Goal: Task Accomplishment & Management: Manage account settings

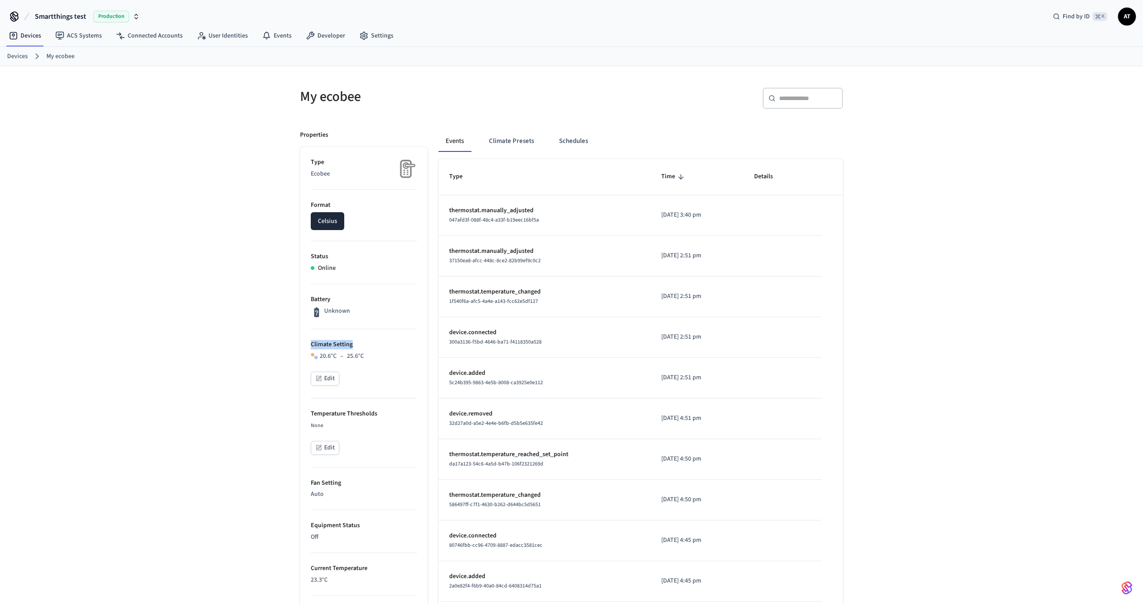
click at [67, 15] on span "Smartthings test" at bounding box center [60, 16] width 51 height 11
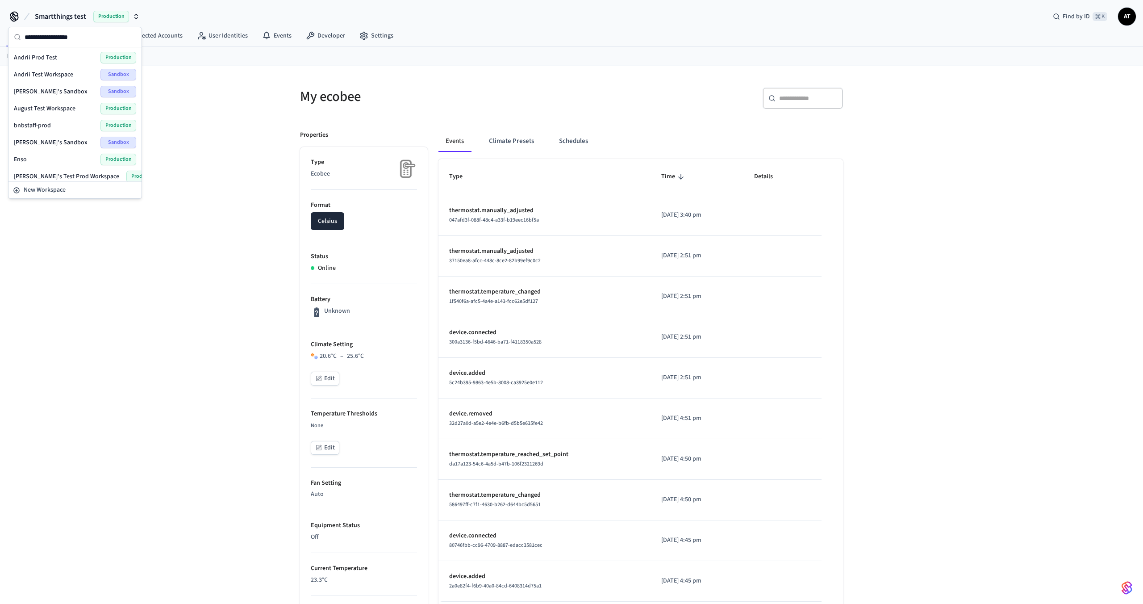
click at [67, 15] on span "Smartthings test" at bounding box center [60, 16] width 51 height 11
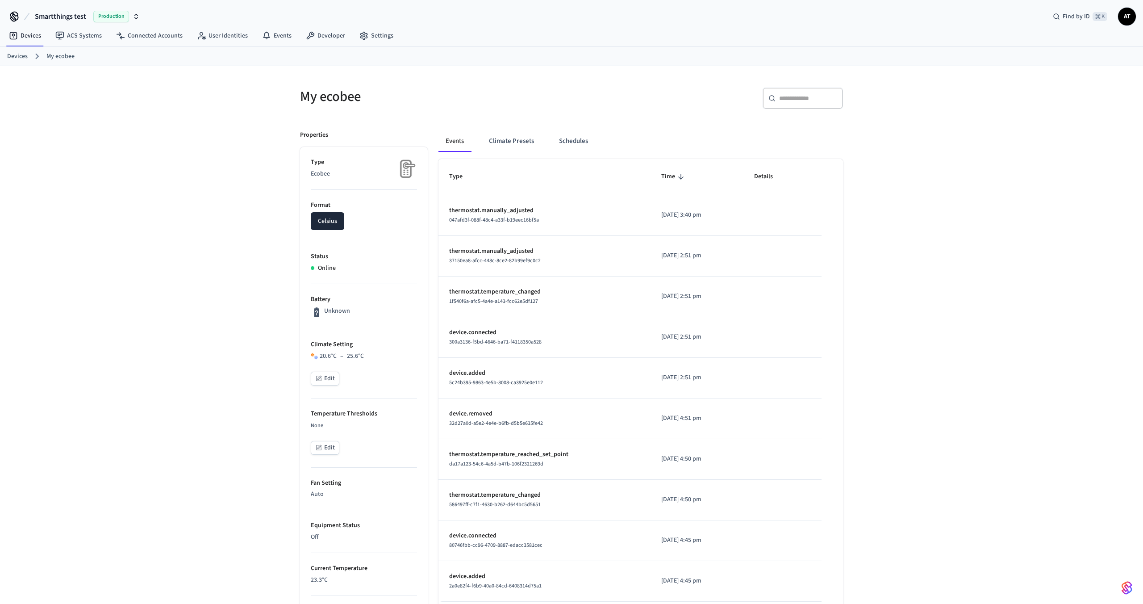
click at [68, 15] on span "Smartthings test" at bounding box center [60, 16] width 51 height 11
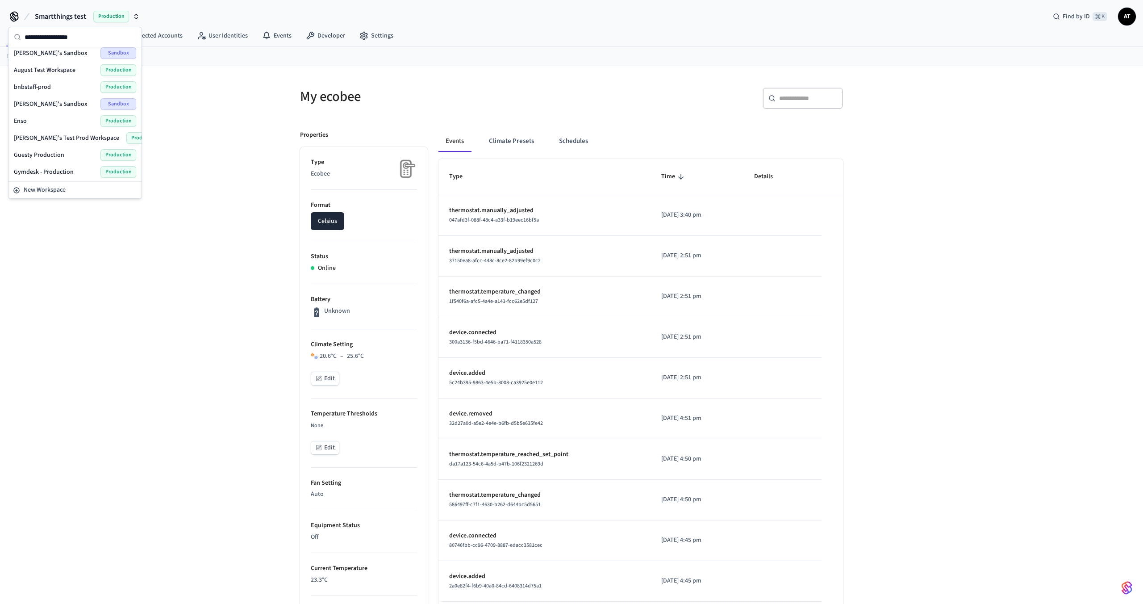
scroll to position [47, 0]
click at [65, 130] on span "[PERSON_NAME]'s Test Prod Workspace" at bounding box center [66, 129] width 105 height 9
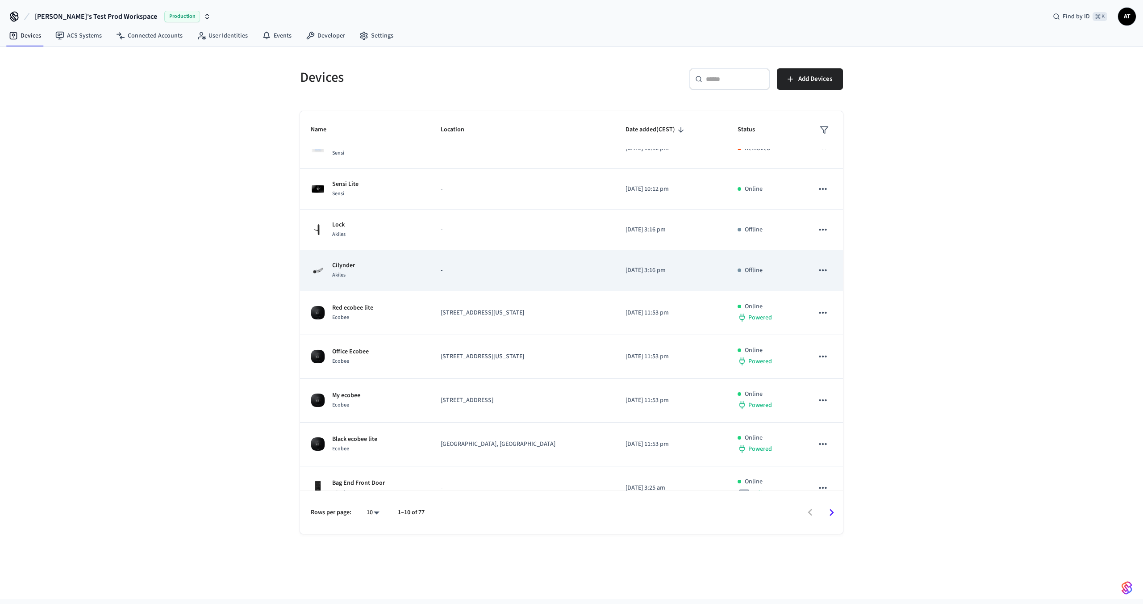
scroll to position [69, 0]
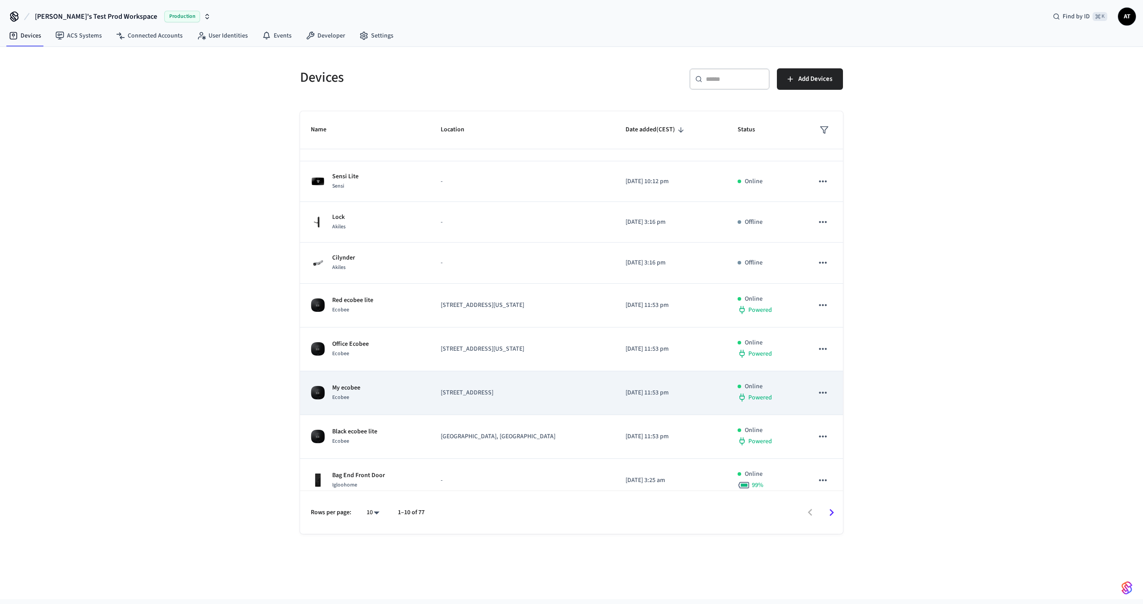
click at [587, 412] on td "[STREET_ADDRESS]" at bounding box center [522, 393] width 185 height 44
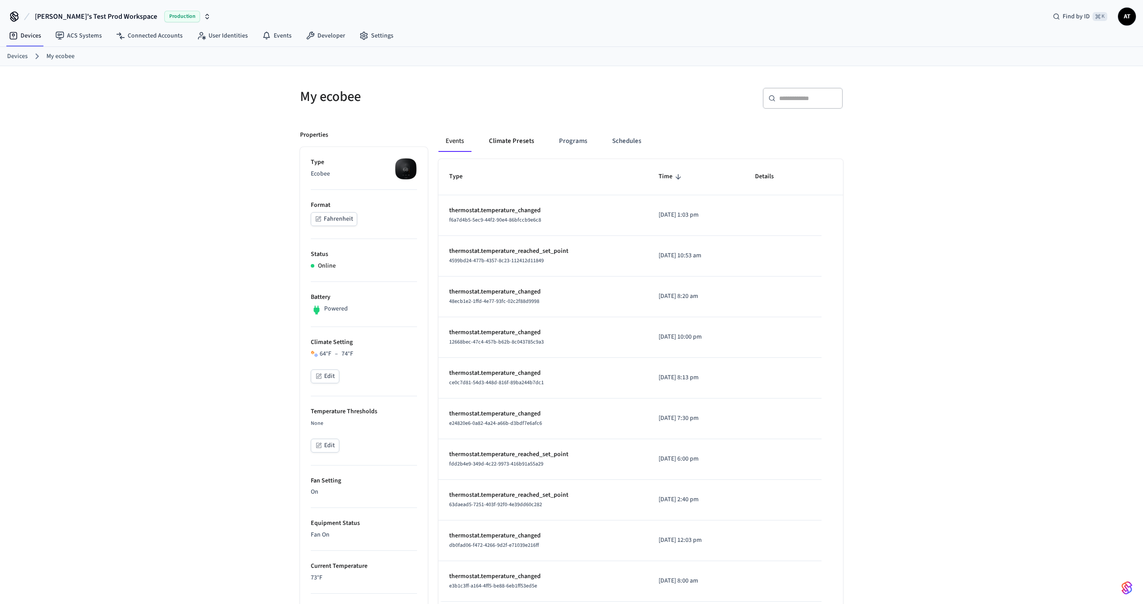
click at [515, 135] on button "Climate Presets" at bounding box center [511, 140] width 59 height 21
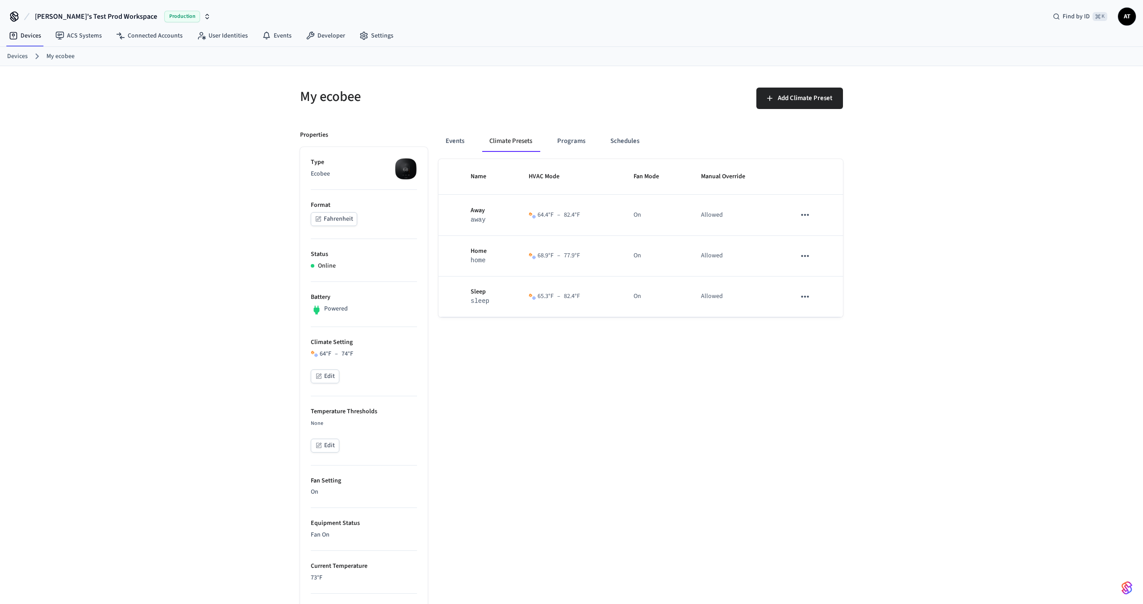
click at [337, 222] on button "Fahrenheit" at bounding box center [334, 219] width 46 height 14
click at [454, 141] on button "Events" at bounding box center [455, 140] width 33 height 21
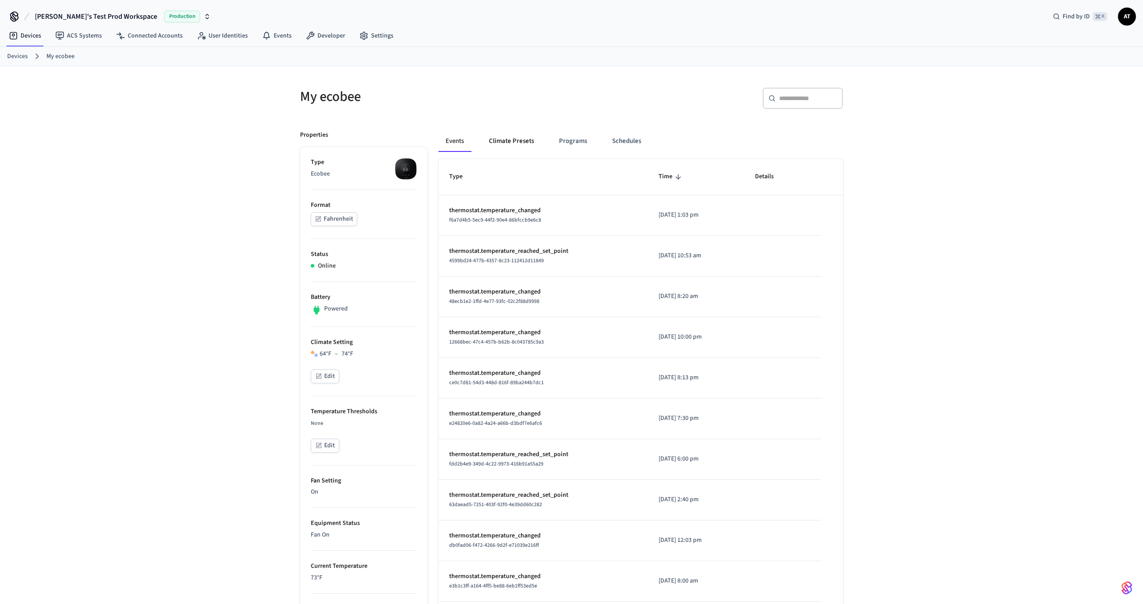
click at [499, 140] on button "Climate Presets" at bounding box center [511, 140] width 59 height 21
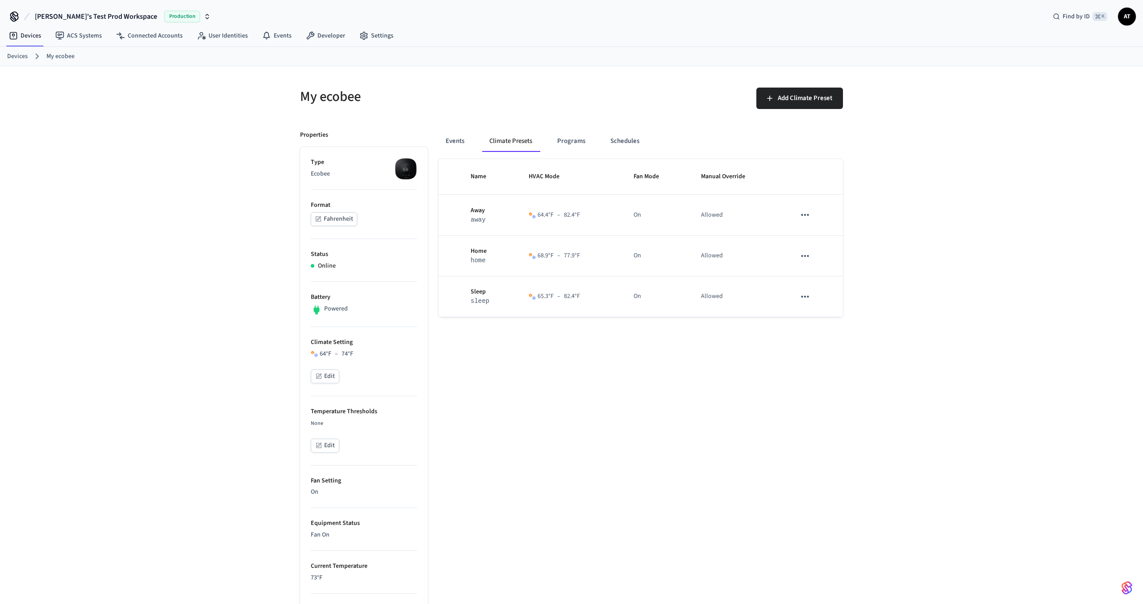
click at [324, 370] on button "Edit" at bounding box center [325, 376] width 29 height 14
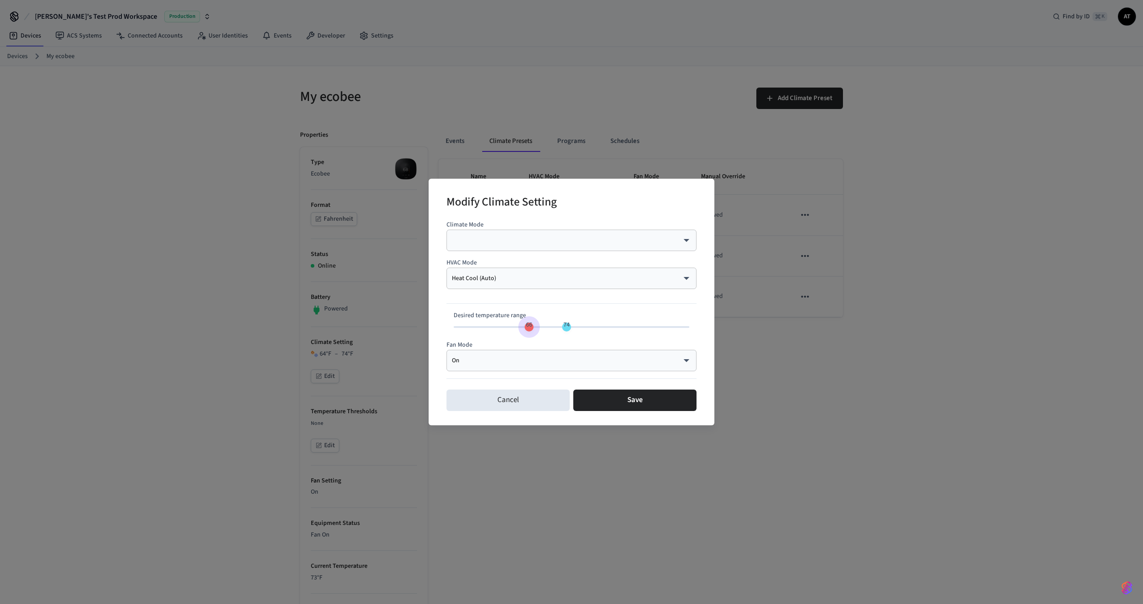
type input "**"
drag, startPoint x: 518, startPoint y: 327, endPoint x: 533, endPoint y: 327, distance: 15.2
click at [533, 327] on span "67" at bounding box center [534, 324] width 6 height 9
type input "**"
click at [561, 327] on span "73" at bounding box center [562, 324] width 17 height 13
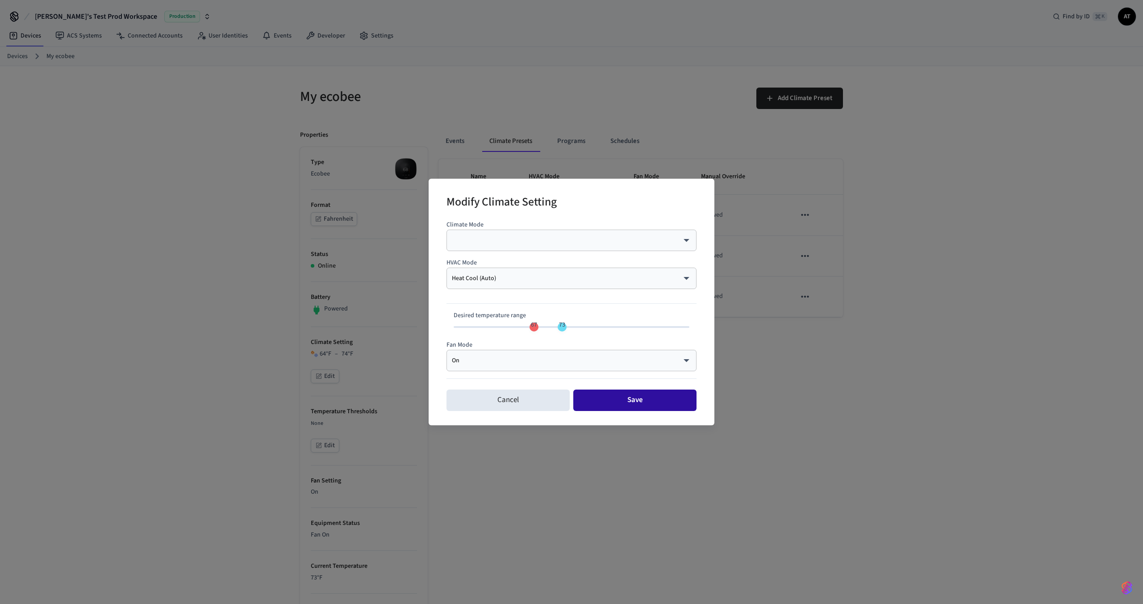
click at [614, 404] on button "Save" at bounding box center [635, 400] width 123 height 21
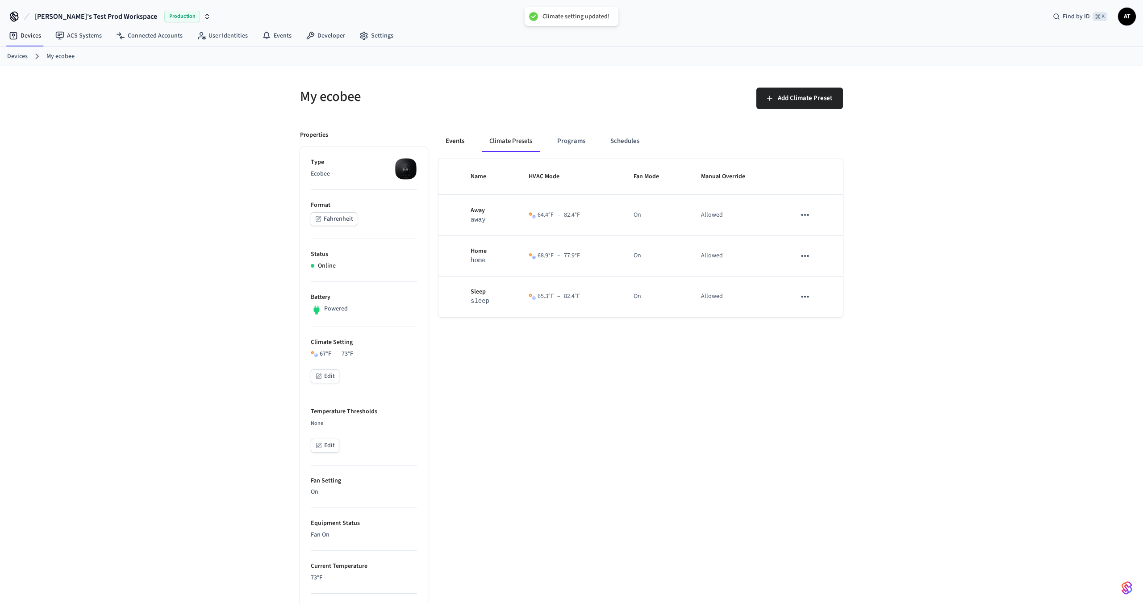
click at [457, 138] on button "Events" at bounding box center [455, 140] width 33 height 21
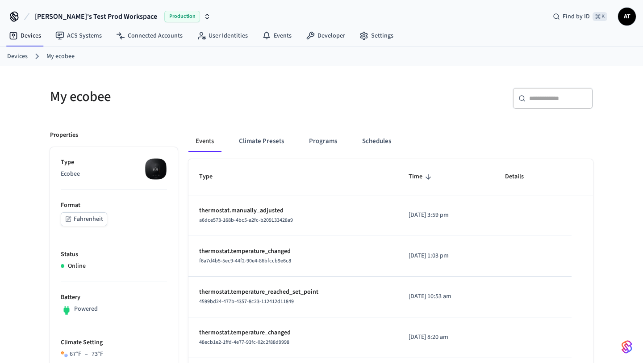
drag, startPoint x: 643, startPoint y: 158, endPoint x: 607, endPoint y: 157, distance: 35.3
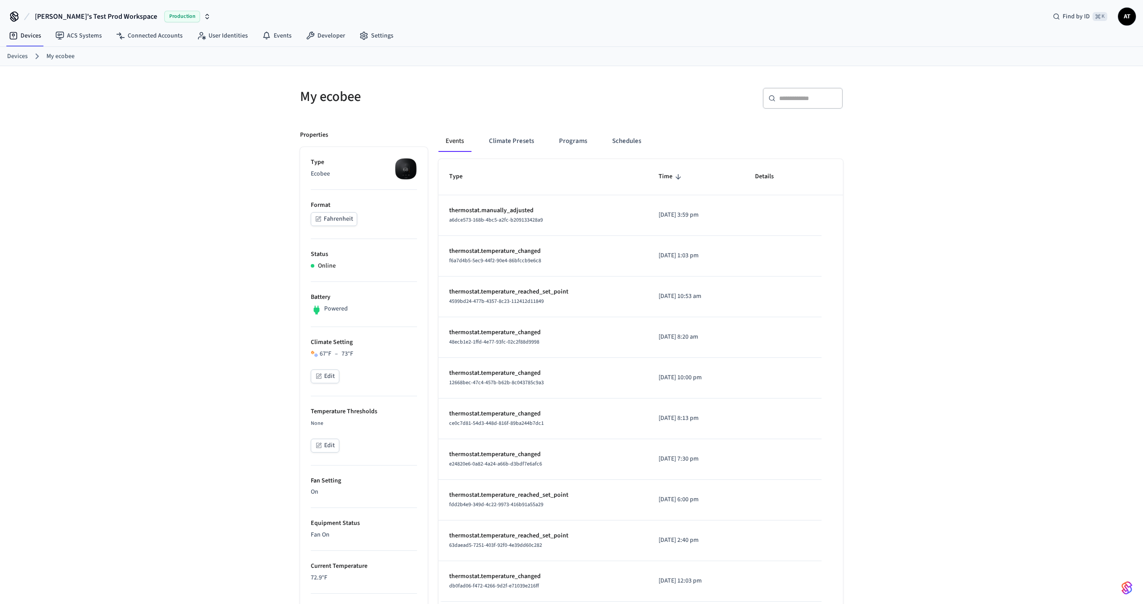
click at [26, 54] on link "Devices" at bounding box center [17, 56] width 21 height 9
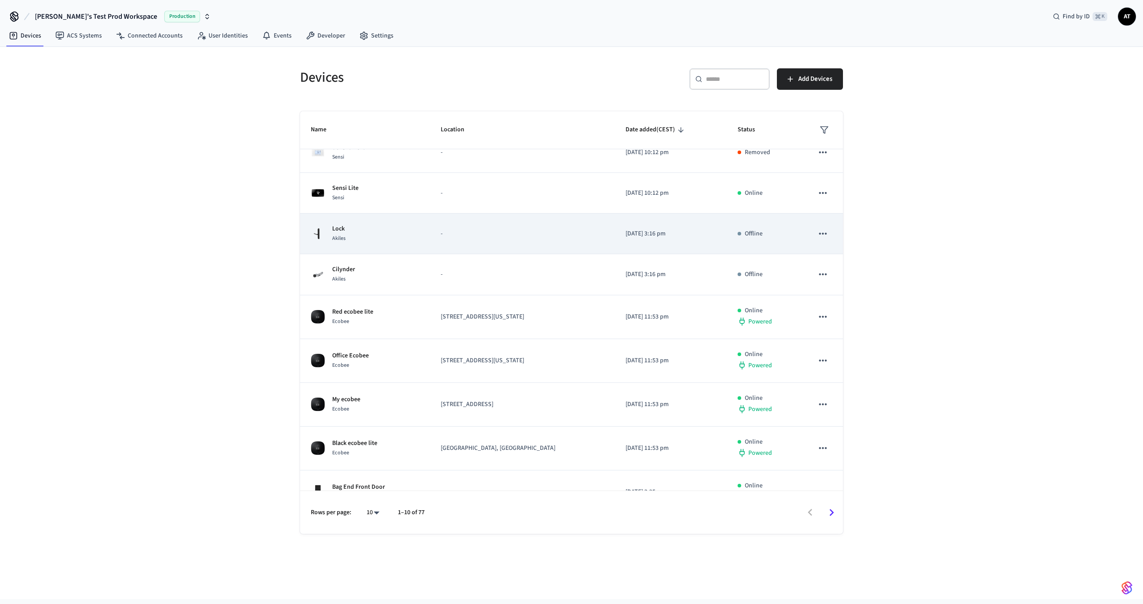
scroll to position [81, 0]
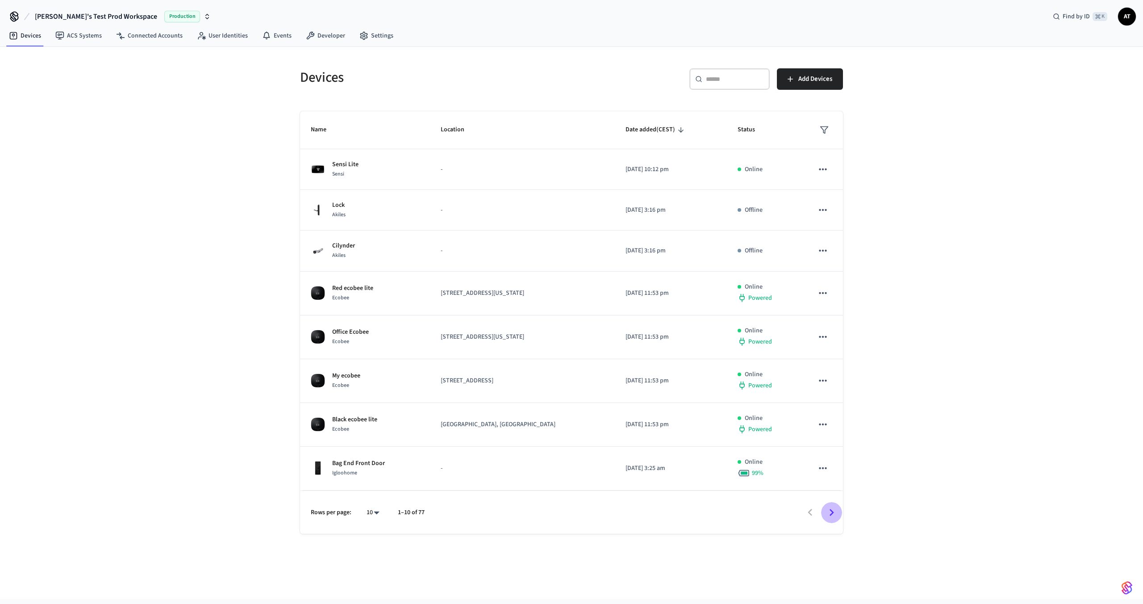
click at [832, 519] on icon "Go to next page" at bounding box center [832, 513] width 14 height 14
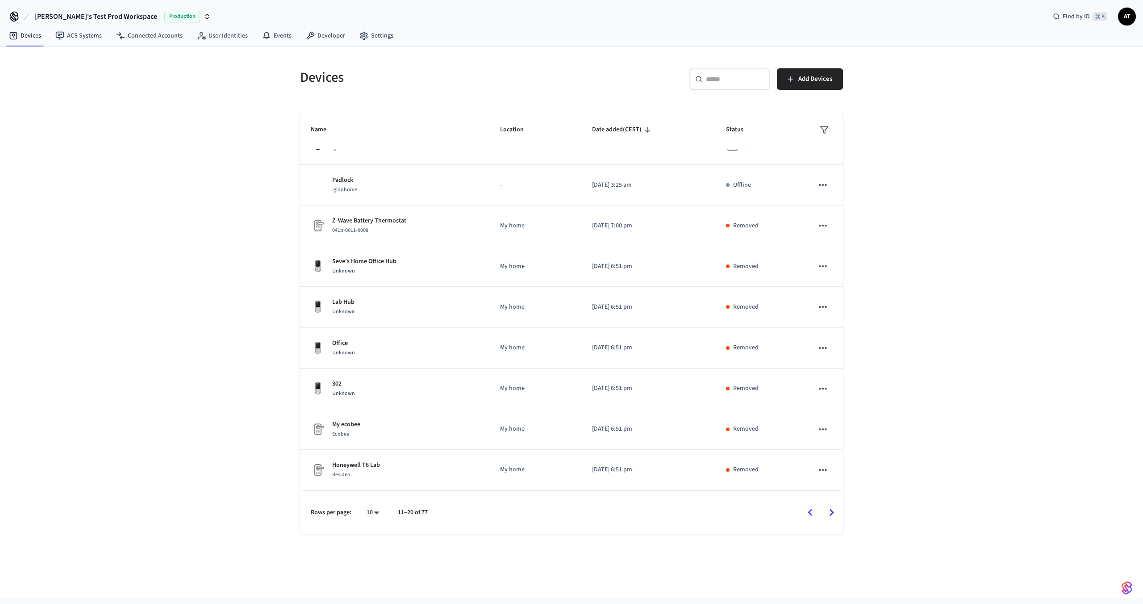
click at [833, 515] on icon "Go to next page" at bounding box center [832, 513] width 14 height 14
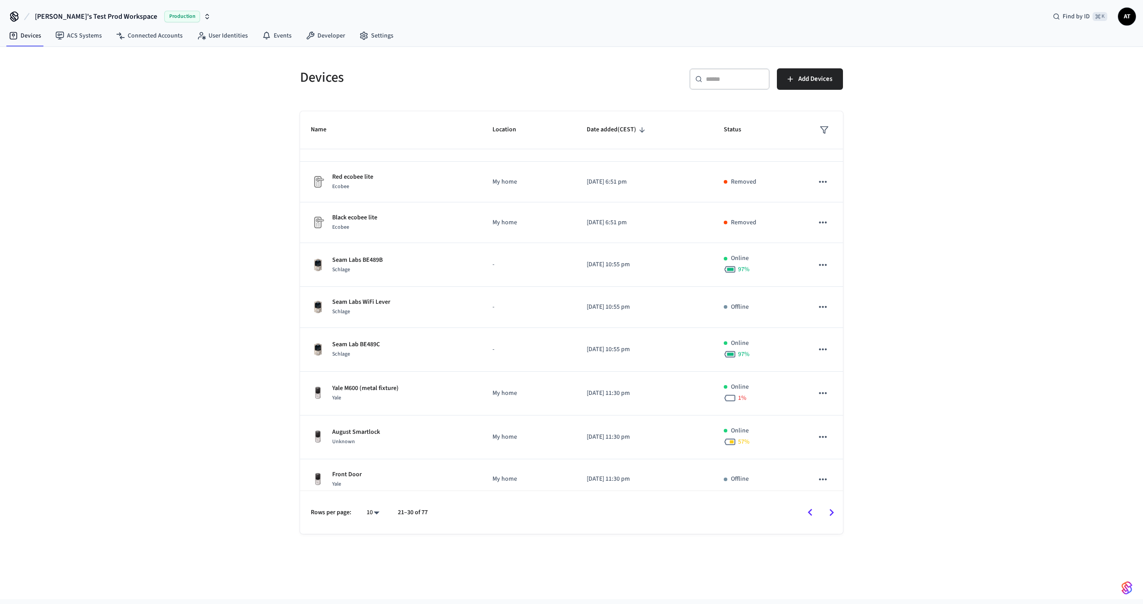
scroll to position [78, 0]
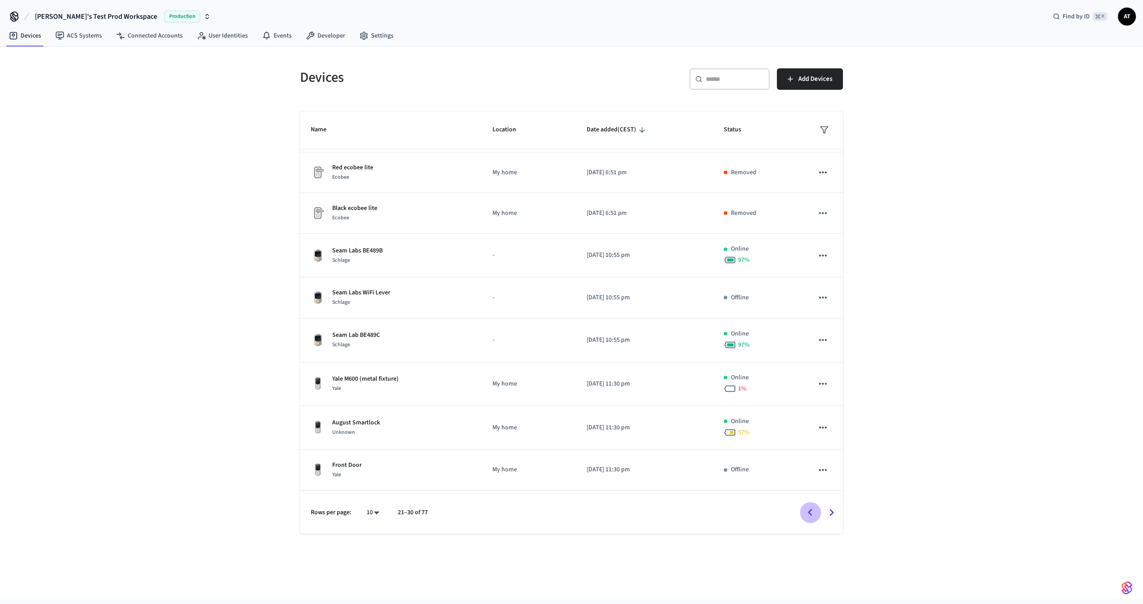
click at [810, 515] on icon "Go to previous page" at bounding box center [811, 513] width 14 height 14
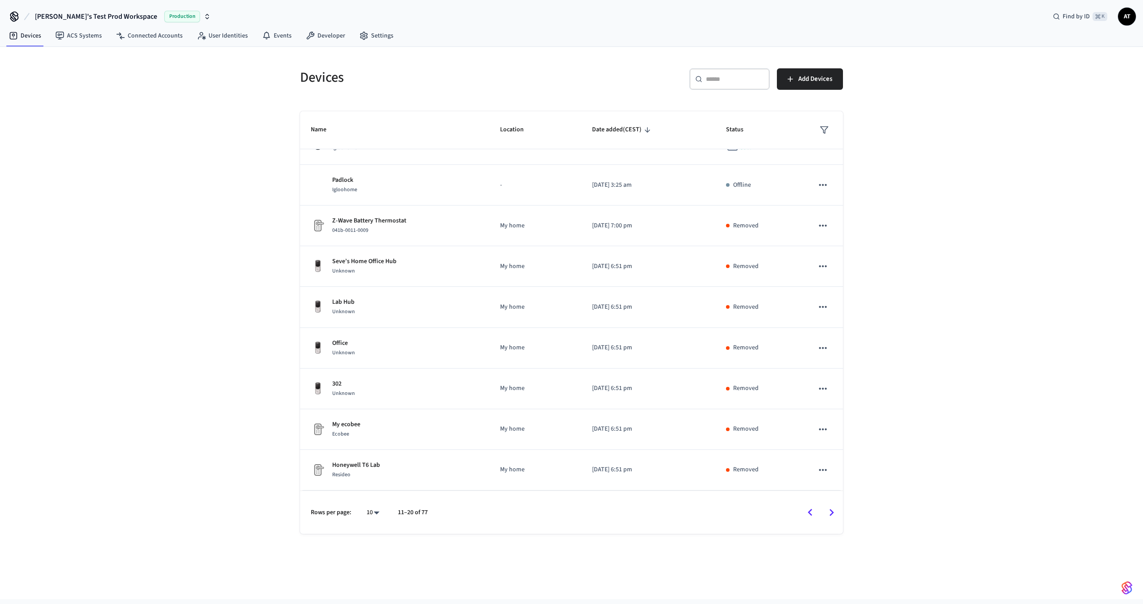
click at [810, 515] on icon "Go to previous page" at bounding box center [811, 513] width 14 height 14
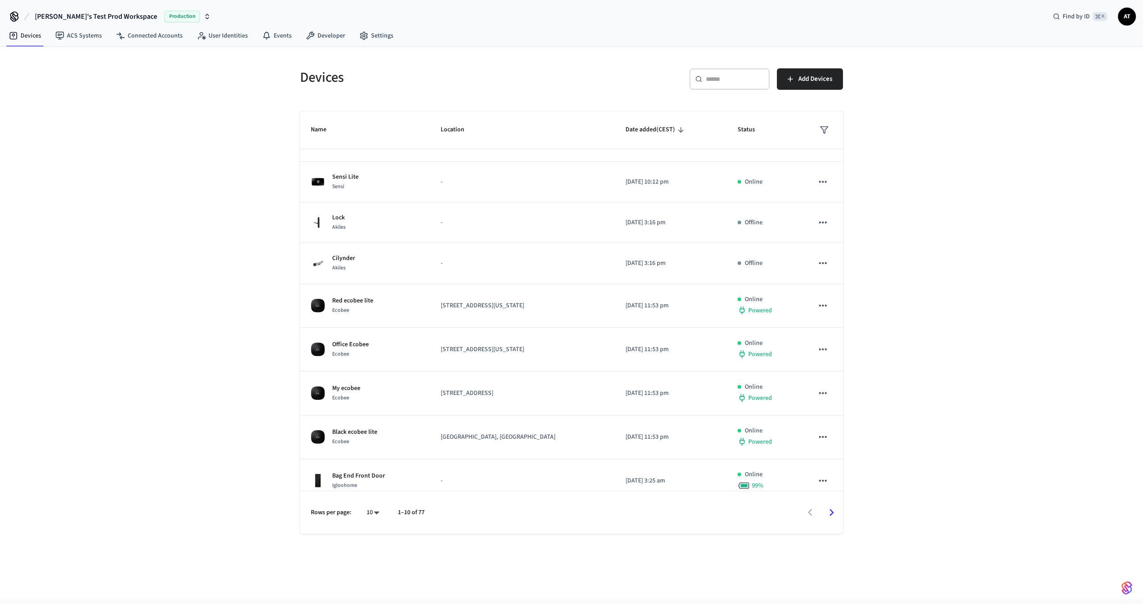
scroll to position [81, 0]
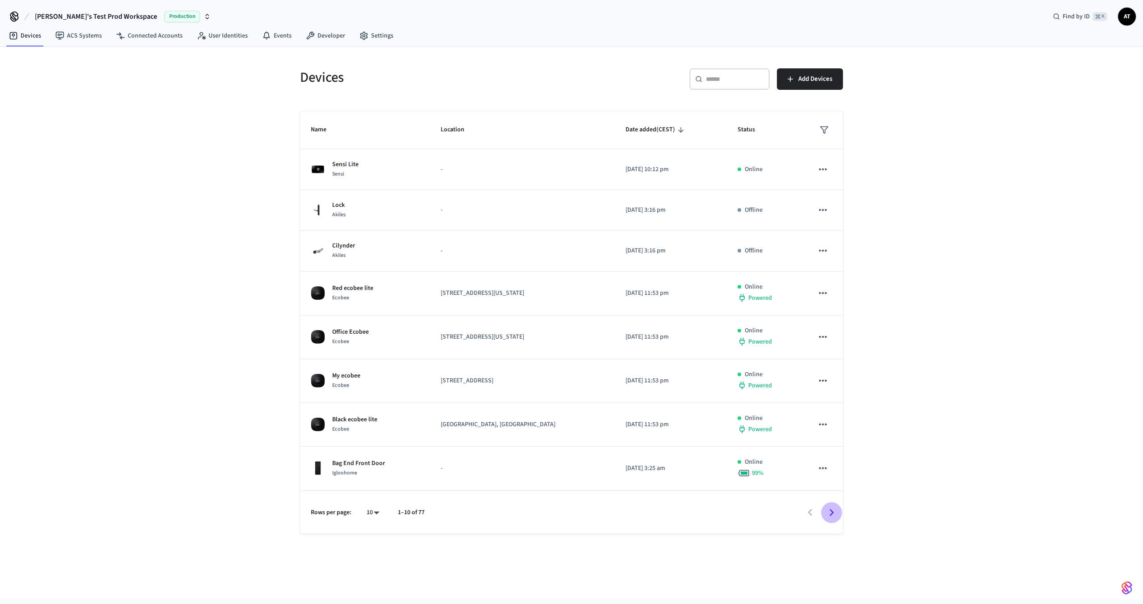
click at [834, 505] on button "Go to next page" at bounding box center [831, 512] width 21 height 21
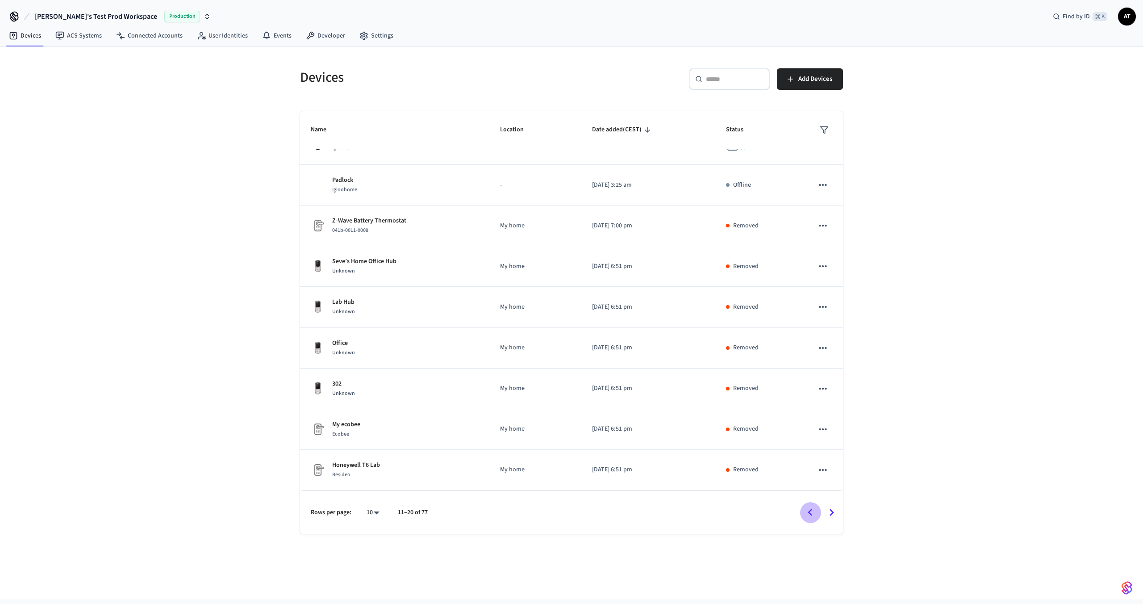
click at [802, 511] on button "Go to previous page" at bounding box center [810, 512] width 21 height 21
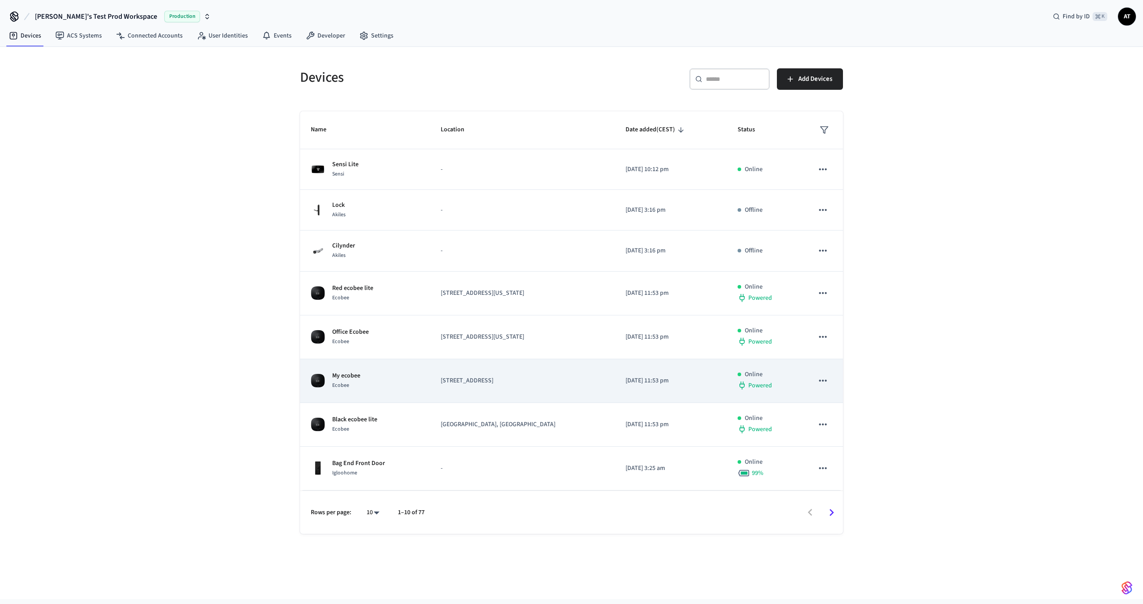
click at [353, 380] on p "My ecobee" at bounding box center [346, 375] width 28 height 9
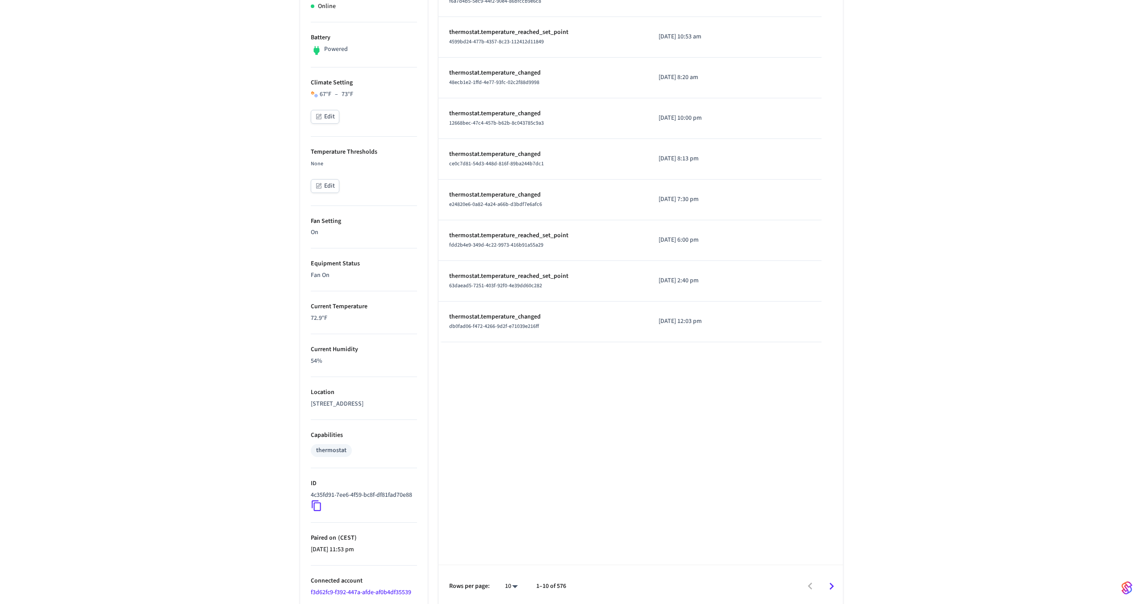
scroll to position [282, 0]
click at [348, 588] on link "f3d62fc9-f392-447a-afde-af0b4df35539" at bounding box center [361, 588] width 101 height 9
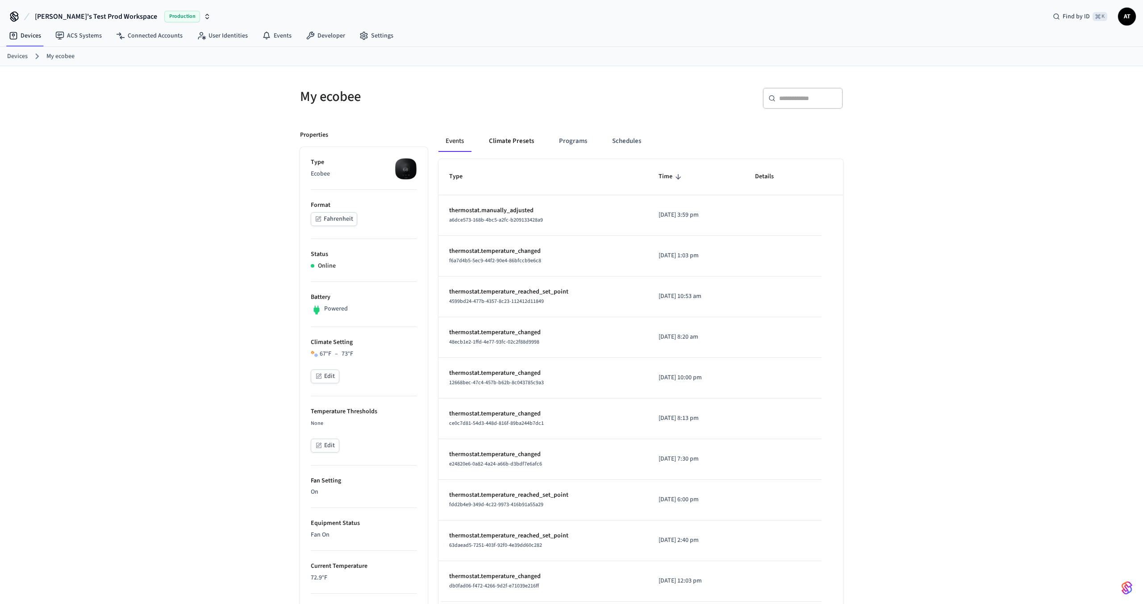
click at [506, 136] on button "Climate Presets" at bounding box center [511, 140] width 59 height 21
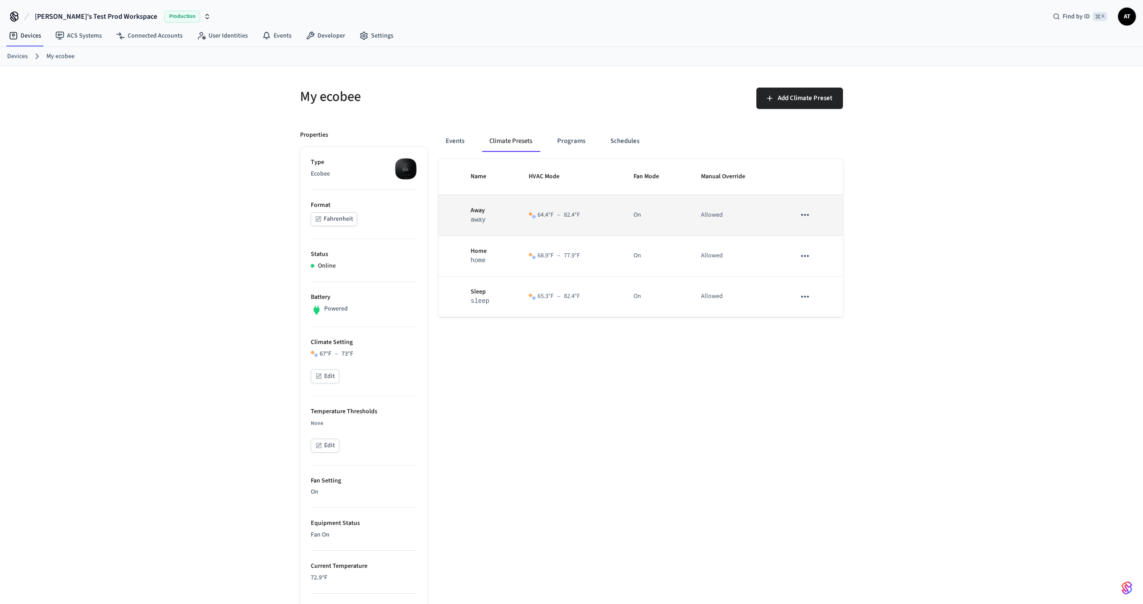
click at [603, 204] on td "64.4 °F – 82.4 °F" at bounding box center [570, 215] width 105 height 41
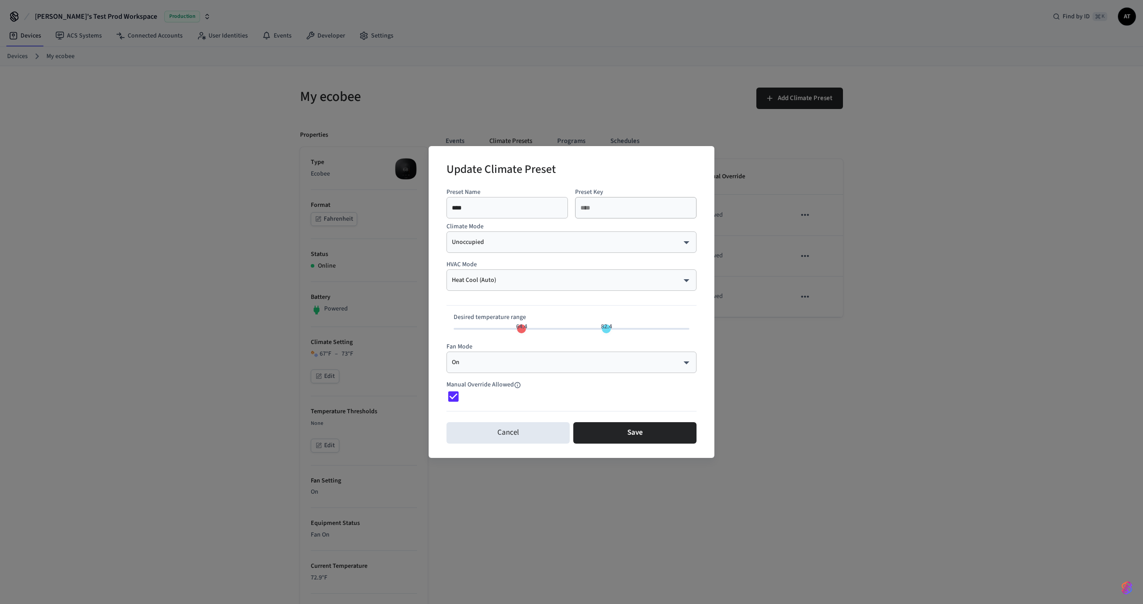
type input "**"
click at [586, 92] on div "**********" at bounding box center [571, 302] width 1143 height 604
type input "**"
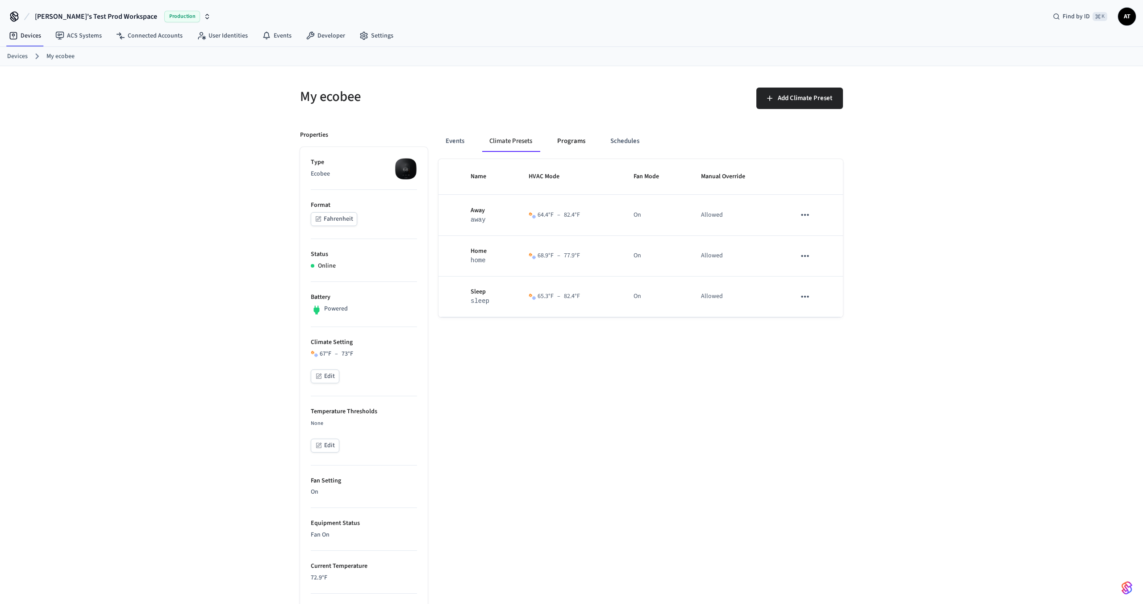
click at [580, 147] on button "Programs" at bounding box center [571, 140] width 42 height 21
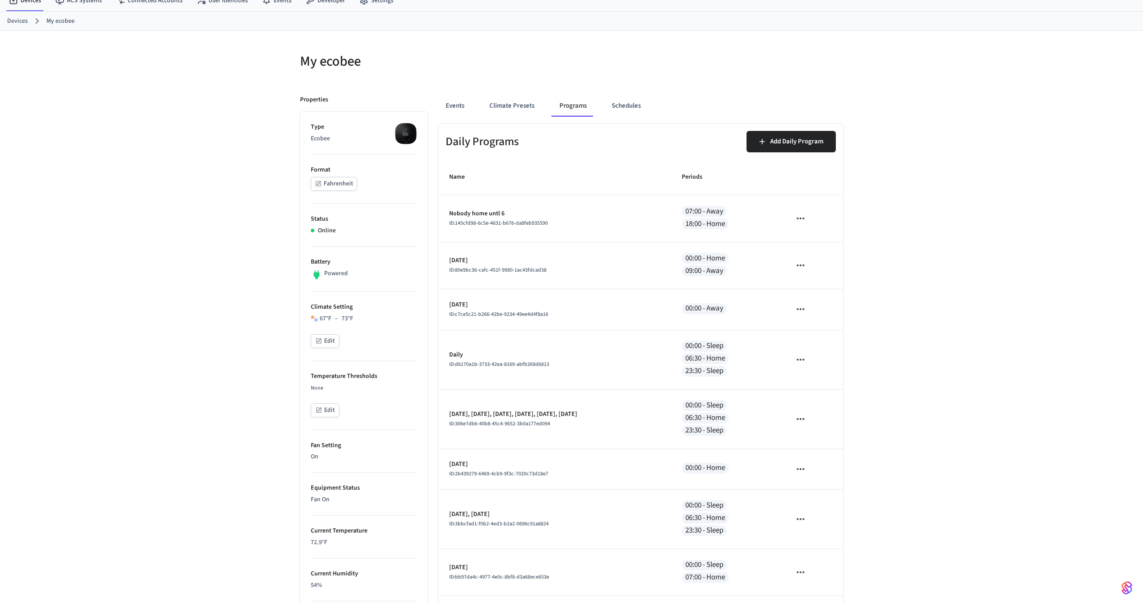
scroll to position [35, 0]
click at [502, 98] on button "Climate Presets" at bounding box center [511, 106] width 59 height 21
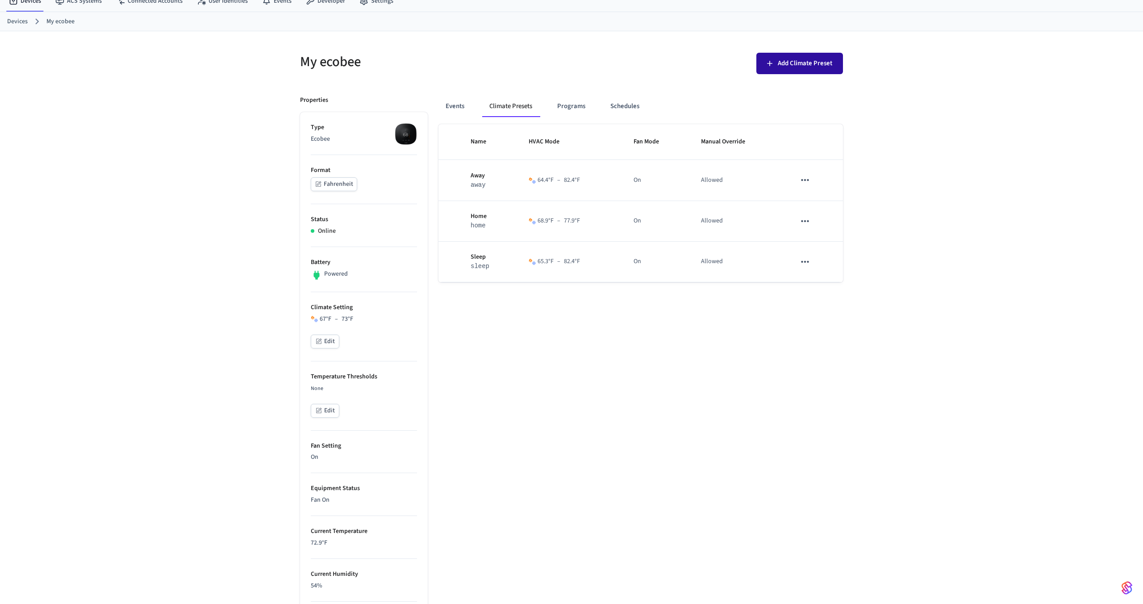
click at [766, 67] on icon "button" at bounding box center [770, 63] width 9 height 9
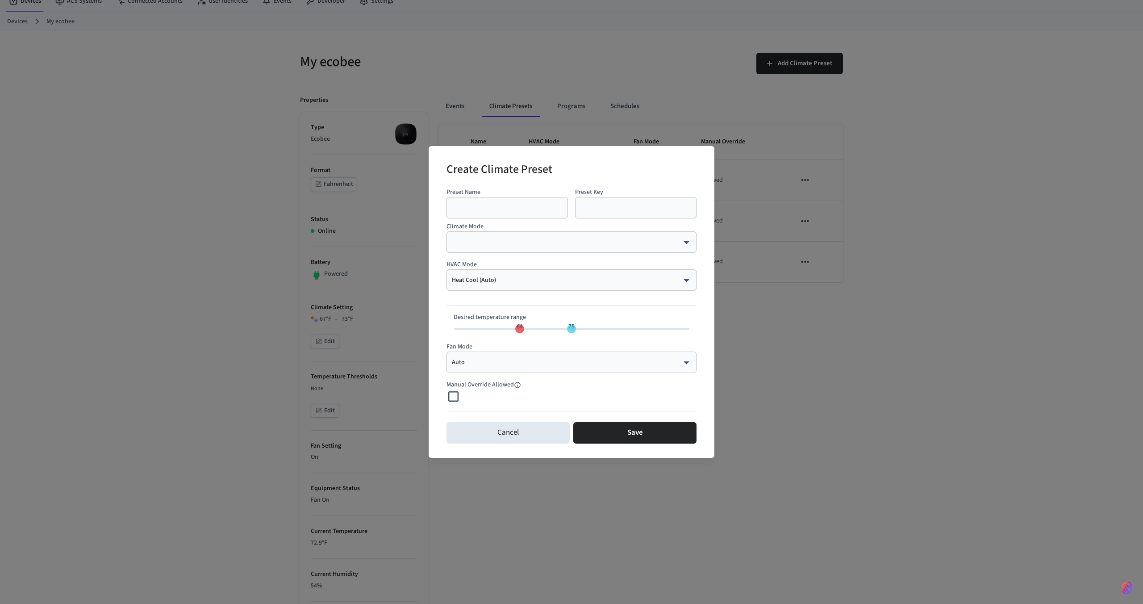
click at [471, 280] on body "Frank's Test Prod Workspace Production Find by ID ⌘ K AT Devices ACS Systems Co…" at bounding box center [571, 398] width 1143 height 867
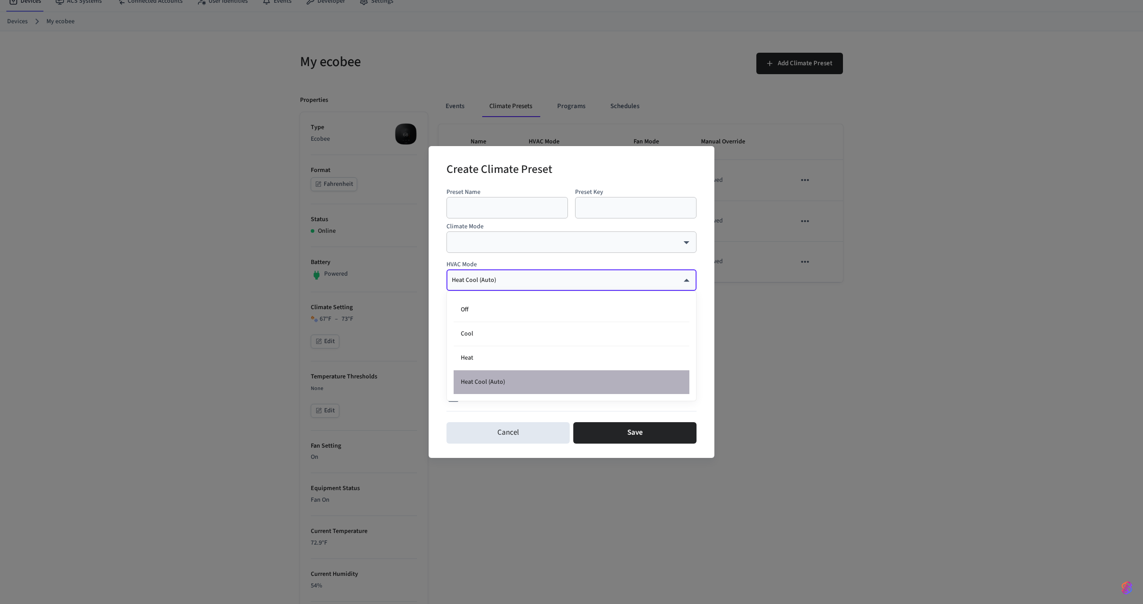
click at [480, 381] on li "Heat Cool (Auto)" at bounding box center [572, 382] width 236 height 24
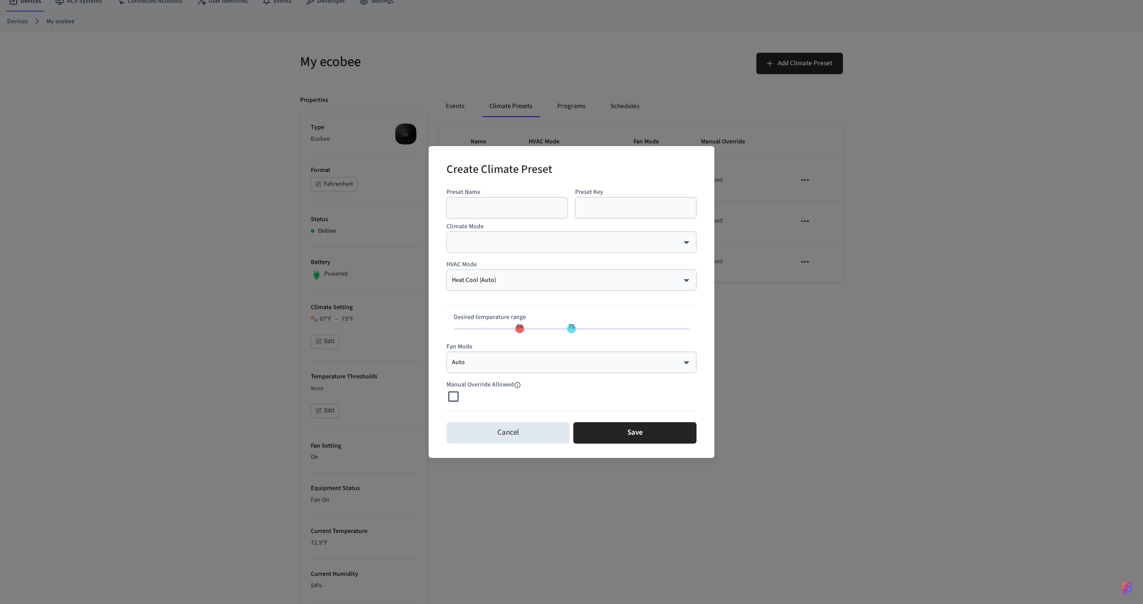
click at [539, 275] on div "Heat Cool (Auto) ********* ​" at bounding box center [572, 279] width 250 height 21
click at [531, 288] on div "Heat Cool (Auto) ********* ​" at bounding box center [572, 279] width 250 height 21
click at [533, 283] on body "Frank's Test Prod Workspace Production Find by ID ⌘ K AT Devices ACS Systems Co…" at bounding box center [571, 398] width 1143 height 867
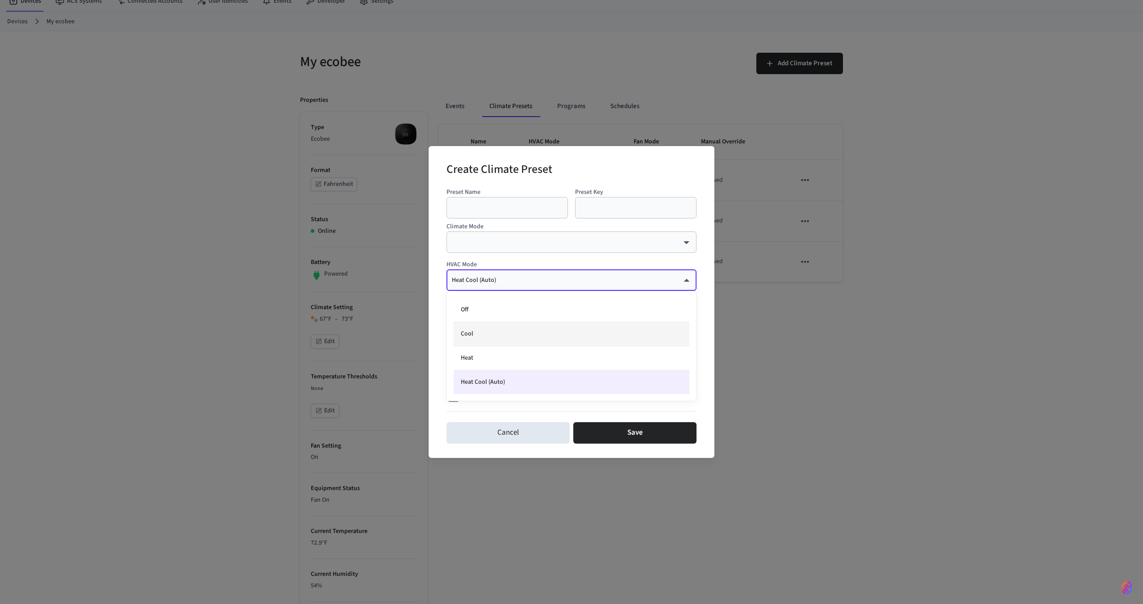
click at [506, 336] on li "Cool" at bounding box center [572, 334] width 236 height 24
type input "****"
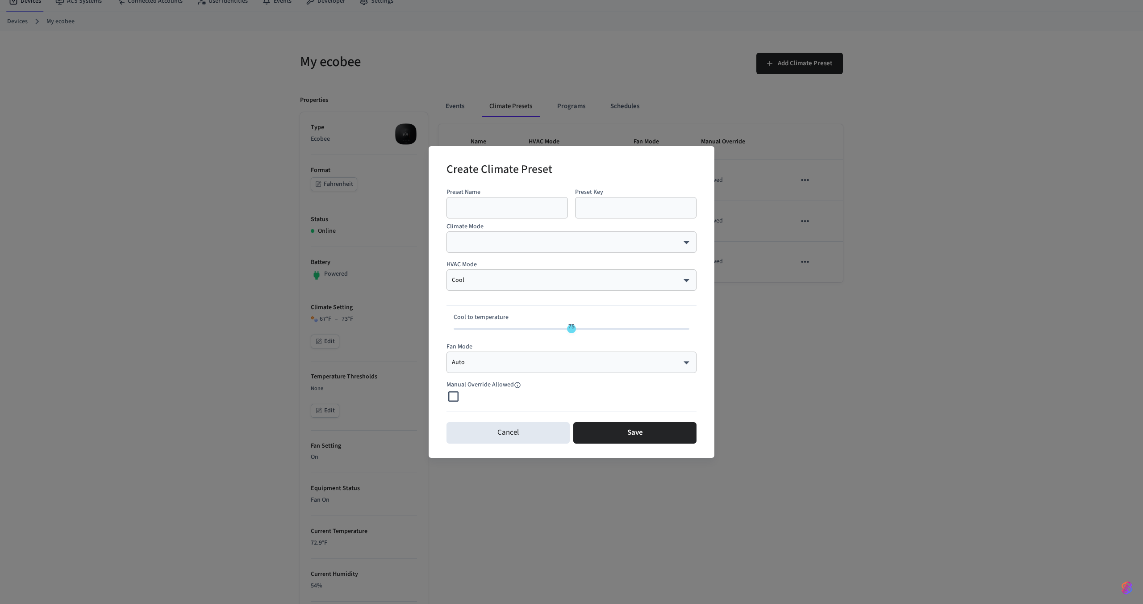
click at [503, 201] on div "​" at bounding box center [507, 207] width 121 height 21
type input "*"
type input "**"
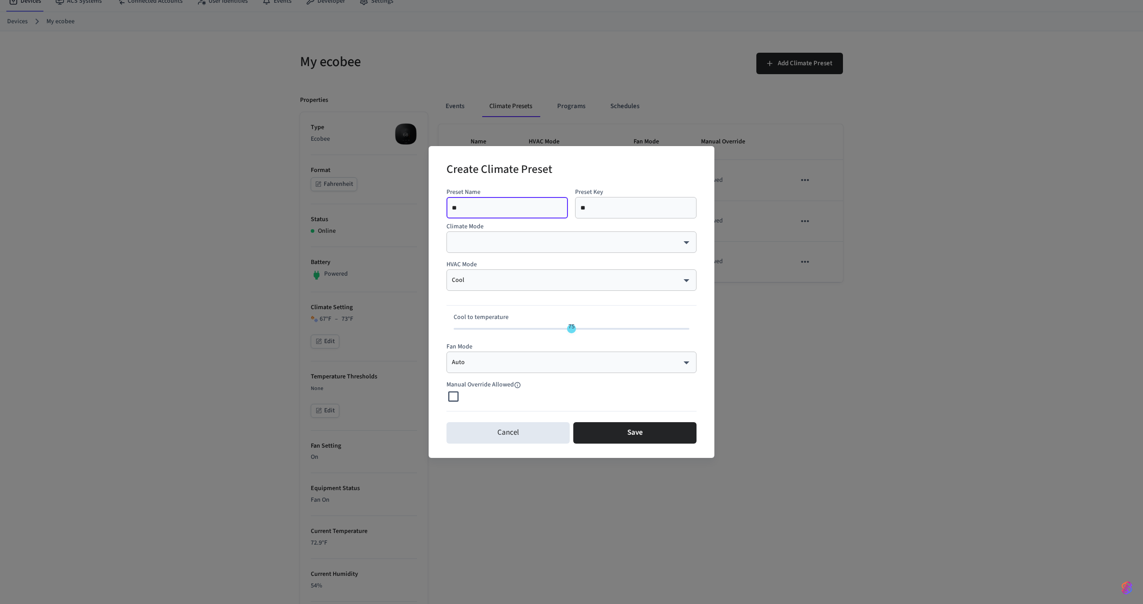
type input "***"
type input "****"
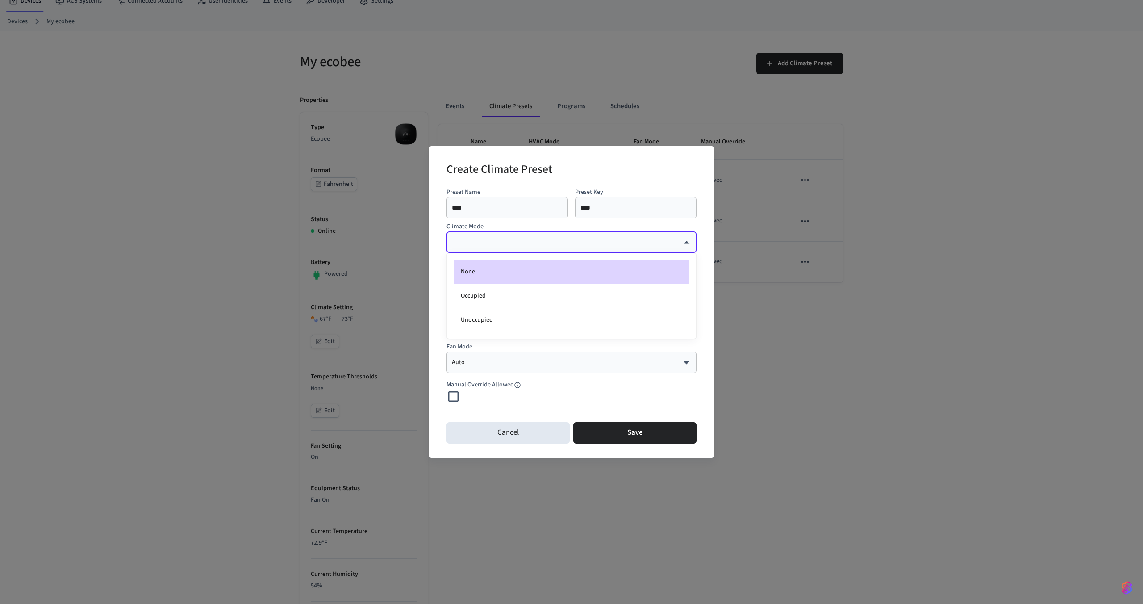
click at [554, 242] on body "Frank's Test Prod Workspace Production Find by ID ⌘ K AT Devices ACS Systems Co…" at bounding box center [571, 398] width 1143 height 867
click at [536, 271] on li "None" at bounding box center [572, 272] width 236 height 24
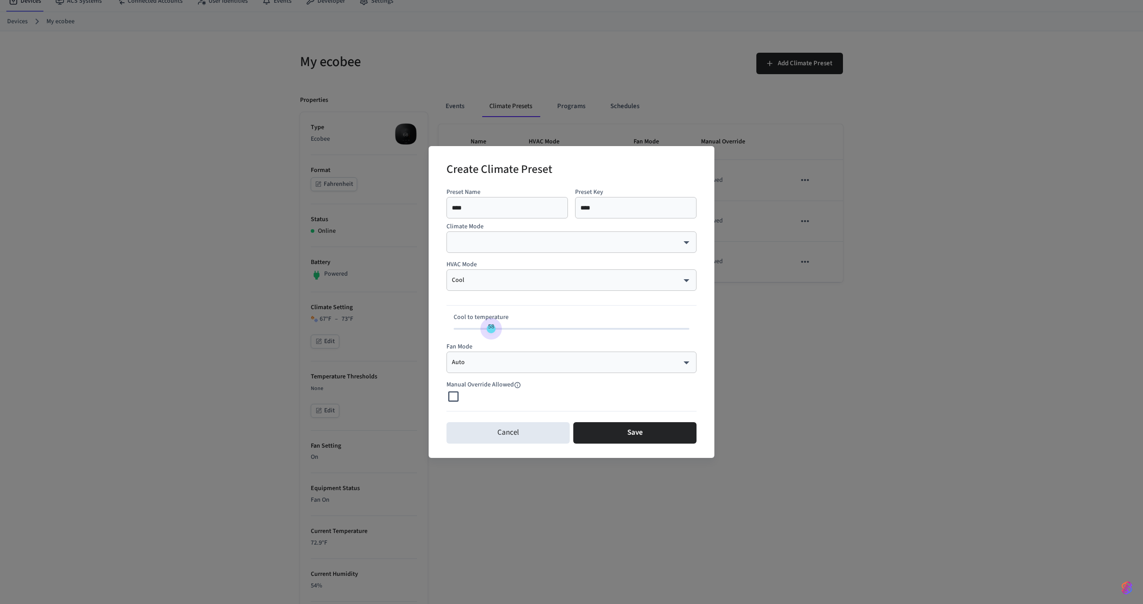
drag, startPoint x: 574, startPoint y: 330, endPoint x: 491, endPoint y: 335, distance: 83.7
click at [490, 333] on span "58" at bounding box center [491, 326] width 17 height 13
type input "**"
drag, startPoint x: 491, startPoint y: 327, endPoint x: 481, endPoint y: 329, distance: 10.8
click at [481, 329] on span "56" at bounding box center [482, 326] width 6 height 9
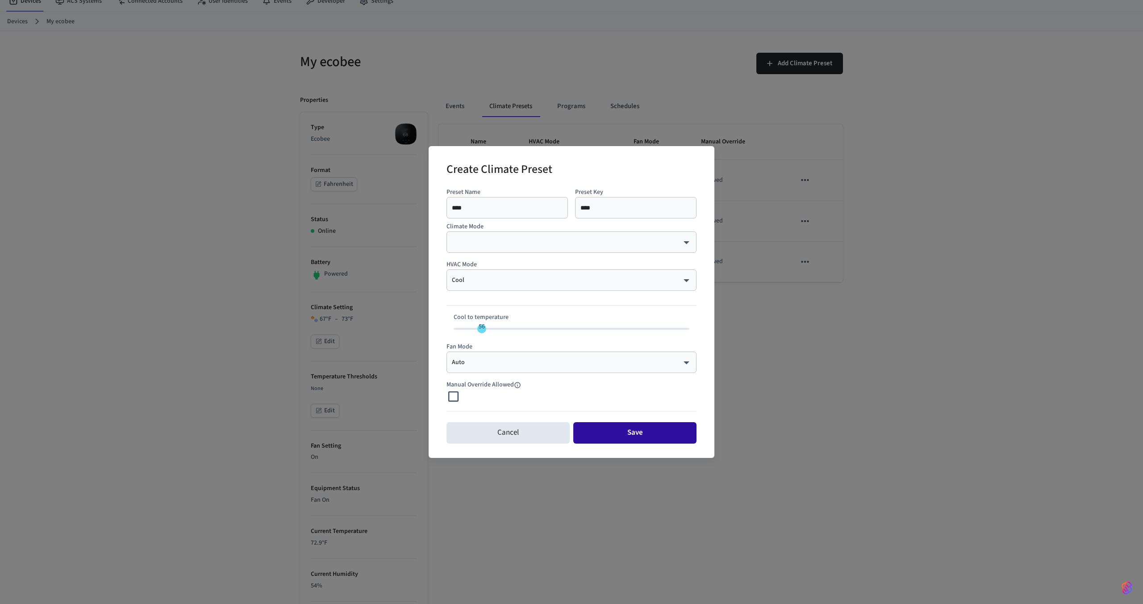
click at [622, 431] on button "Save" at bounding box center [635, 432] width 123 height 21
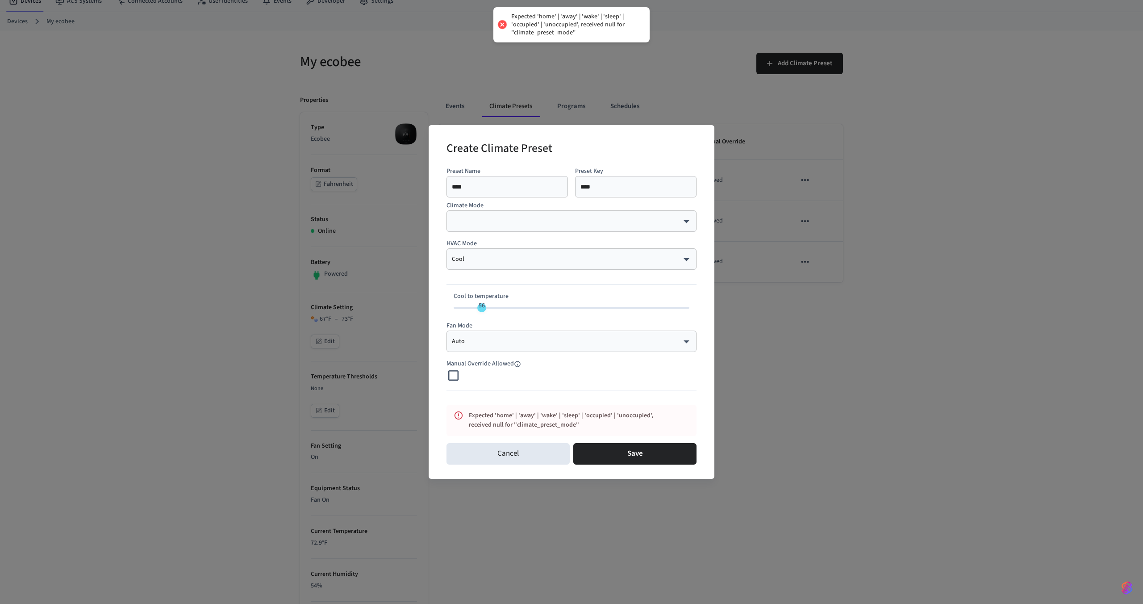
click at [517, 220] on body "Expected 'home' | 'away' | 'wake' | 'sleep' | 'occupied' | 'unoccupied', receiv…" at bounding box center [571, 398] width 1143 height 867
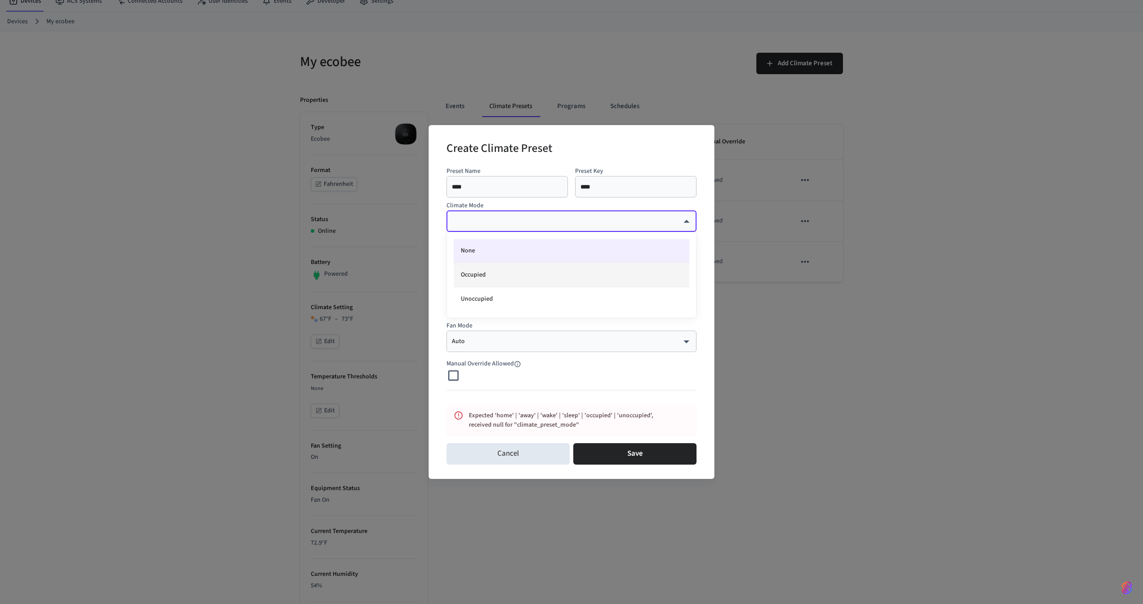
click at [506, 275] on li "Occupied" at bounding box center [572, 275] width 236 height 24
type input "********"
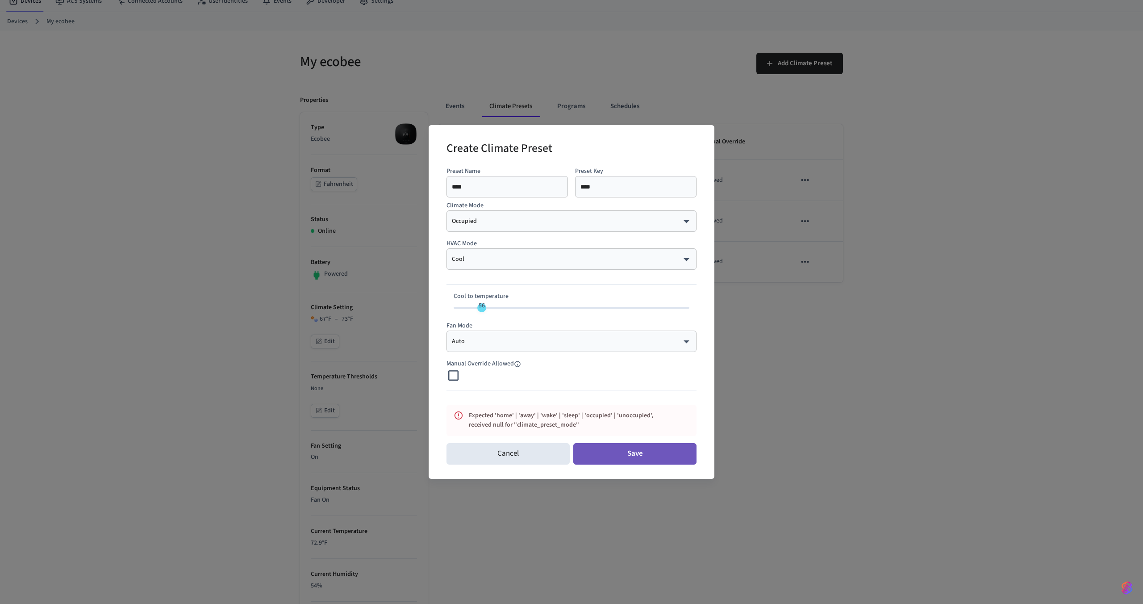
click at [637, 454] on button "Save" at bounding box center [635, 453] width 123 height 21
drag, startPoint x: 484, startPoint y: 306, endPoint x: 507, endPoint y: 306, distance: 23.7
click at [507, 306] on span "61" at bounding box center [506, 305] width 6 height 9
click at [633, 451] on button "Save" at bounding box center [635, 453] width 123 height 21
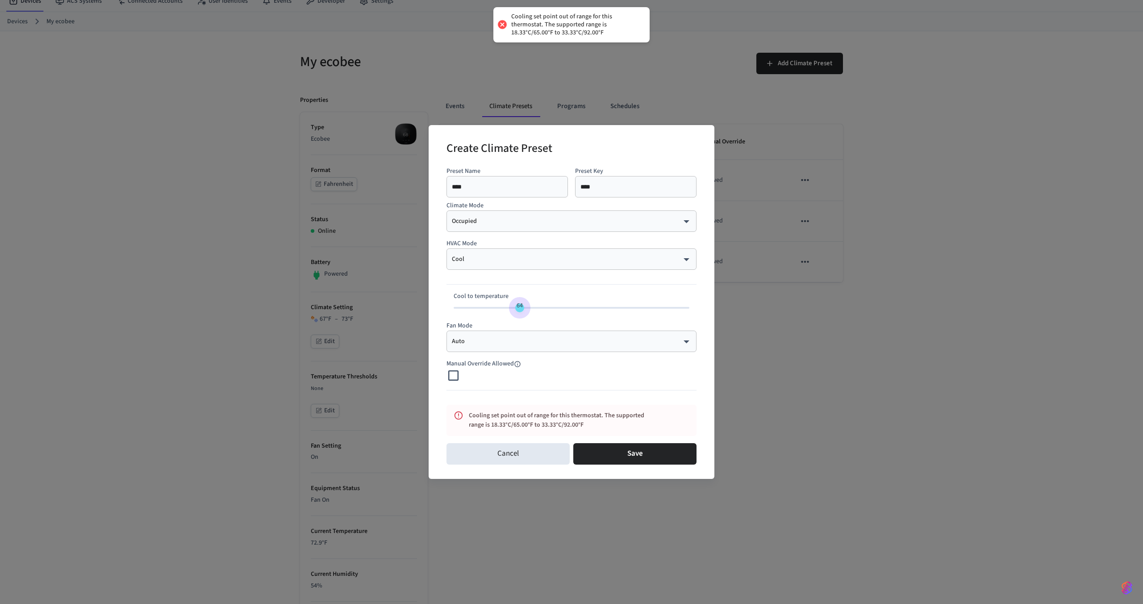
type input "**"
drag, startPoint x: 508, startPoint y: 306, endPoint x: 531, endPoint y: 307, distance: 22.4
click at [531, 307] on span "66" at bounding box center [529, 305] width 6 height 9
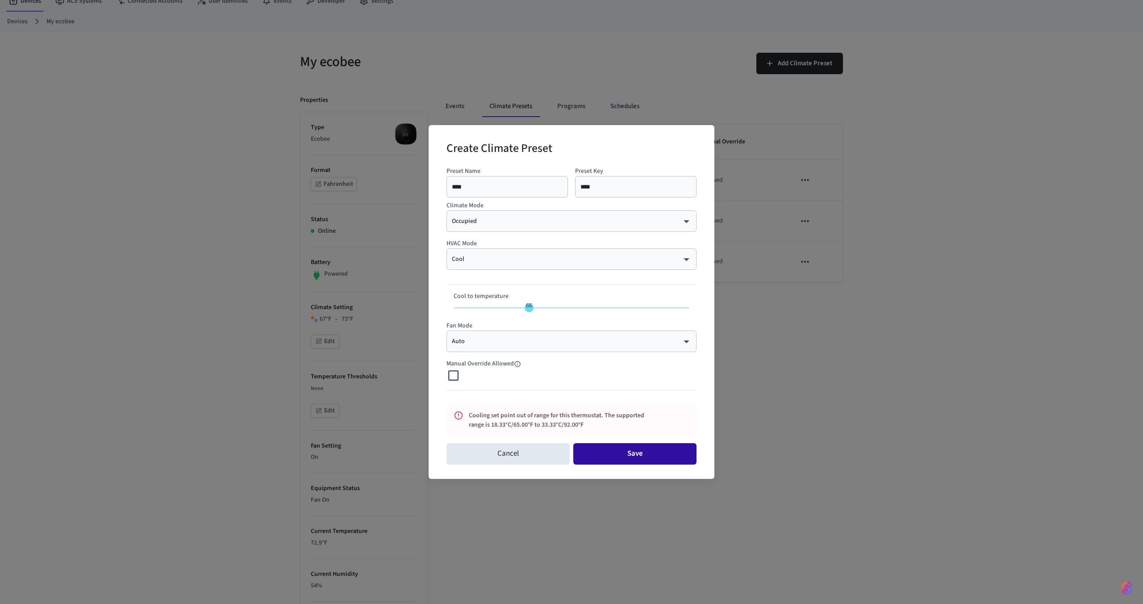
click at [641, 453] on button "Save" at bounding box center [635, 453] width 123 height 21
type input "*********"
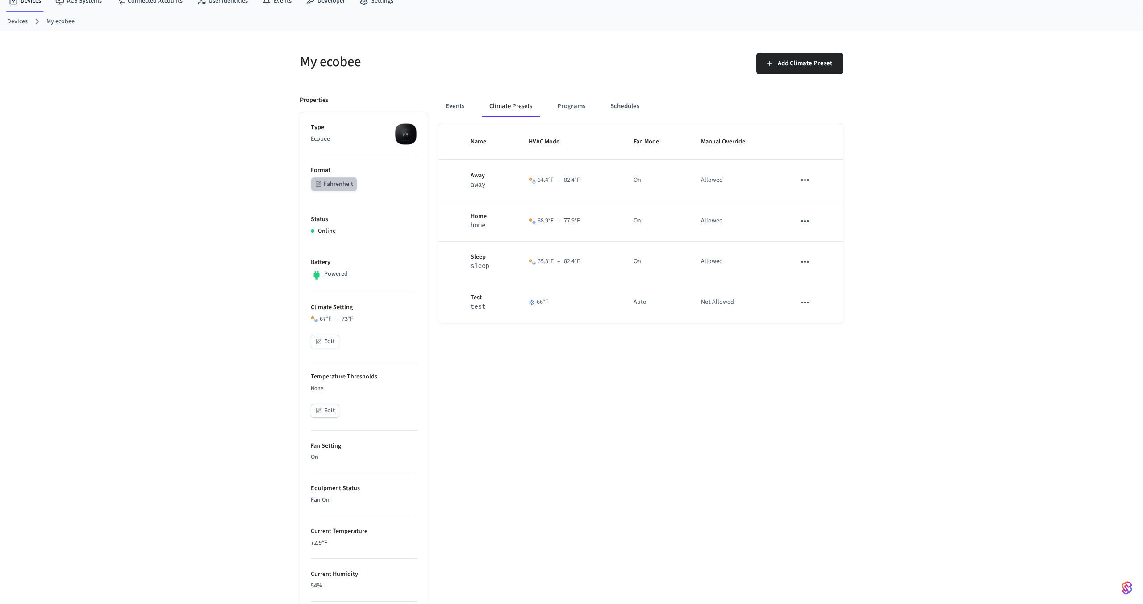
click at [334, 178] on button "Fahrenheit" at bounding box center [334, 184] width 46 height 14
click at [341, 184] on button "Fahrenheit" at bounding box center [334, 184] width 46 height 14
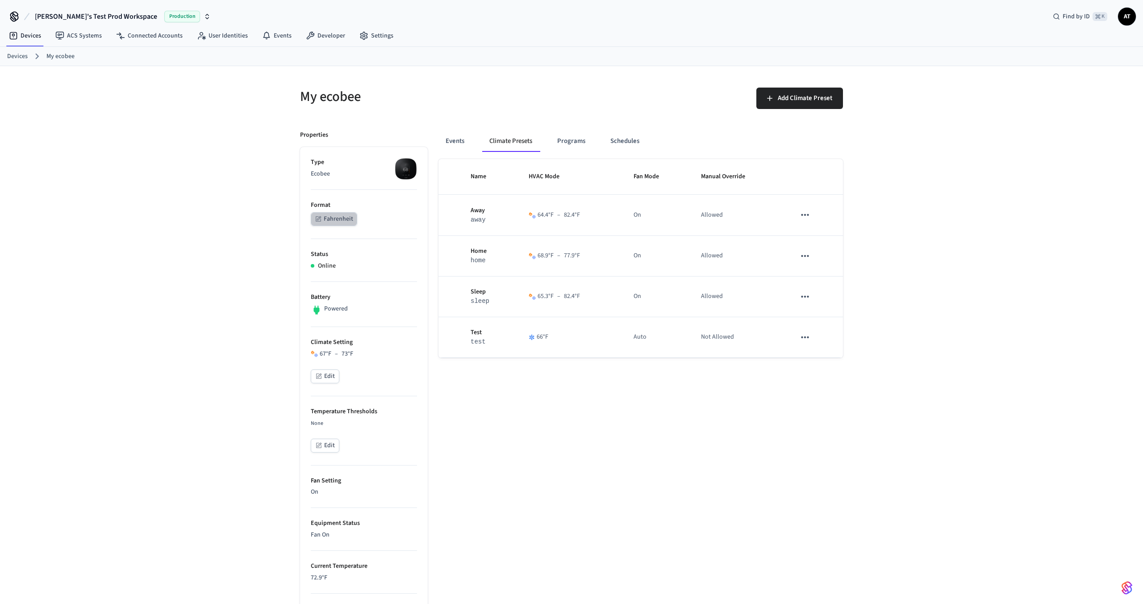
click at [336, 217] on button "Fahrenheit" at bounding box center [334, 219] width 46 height 14
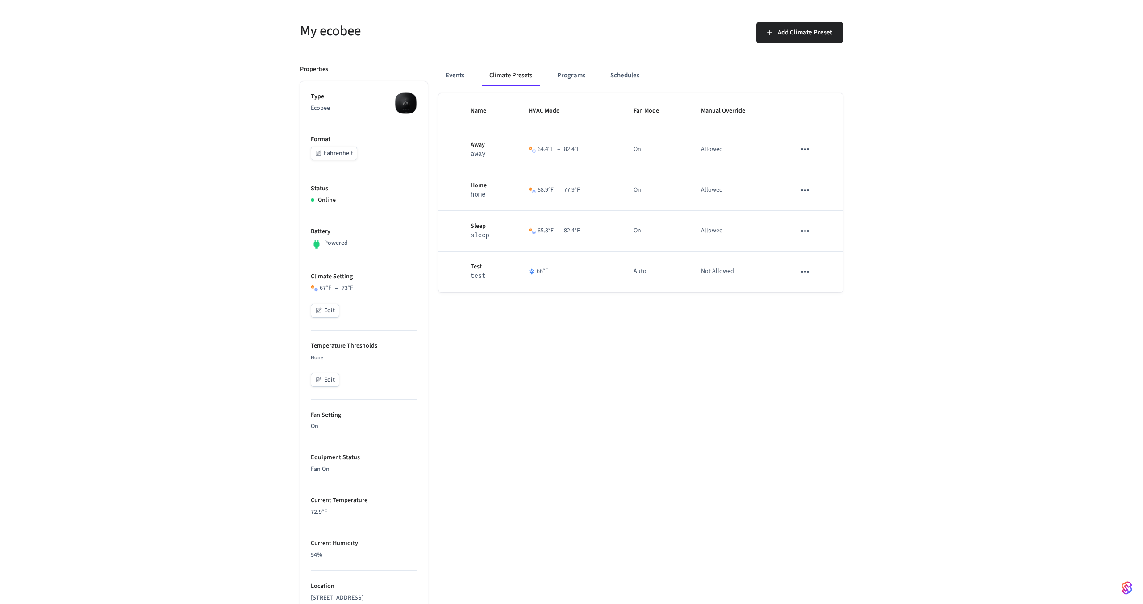
scroll to position [53, 0]
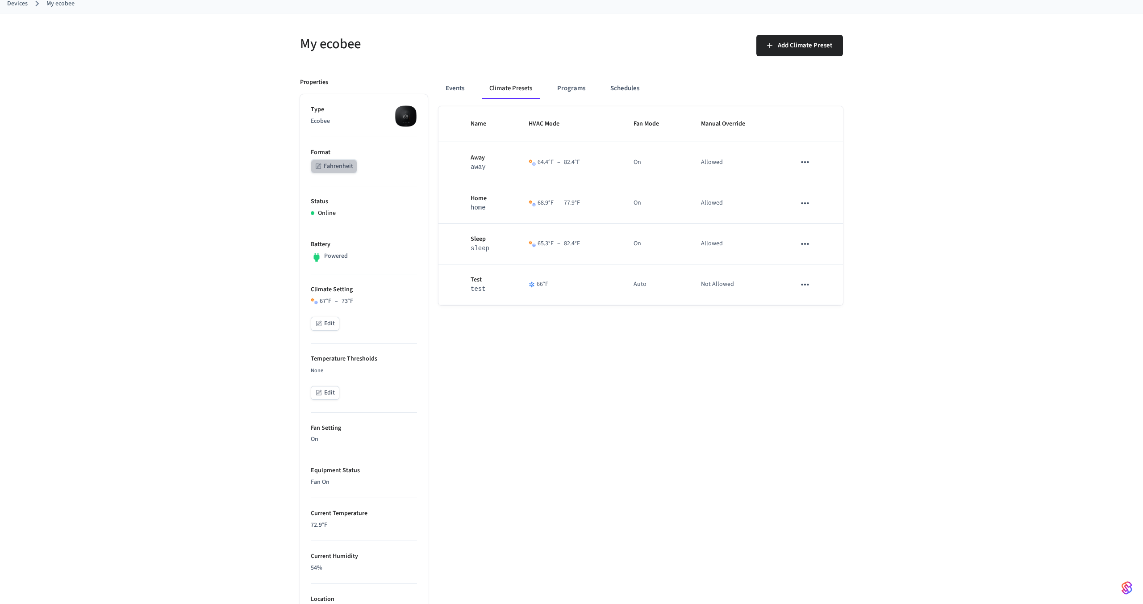
click at [346, 169] on button "Fahrenheit" at bounding box center [334, 166] width 46 height 14
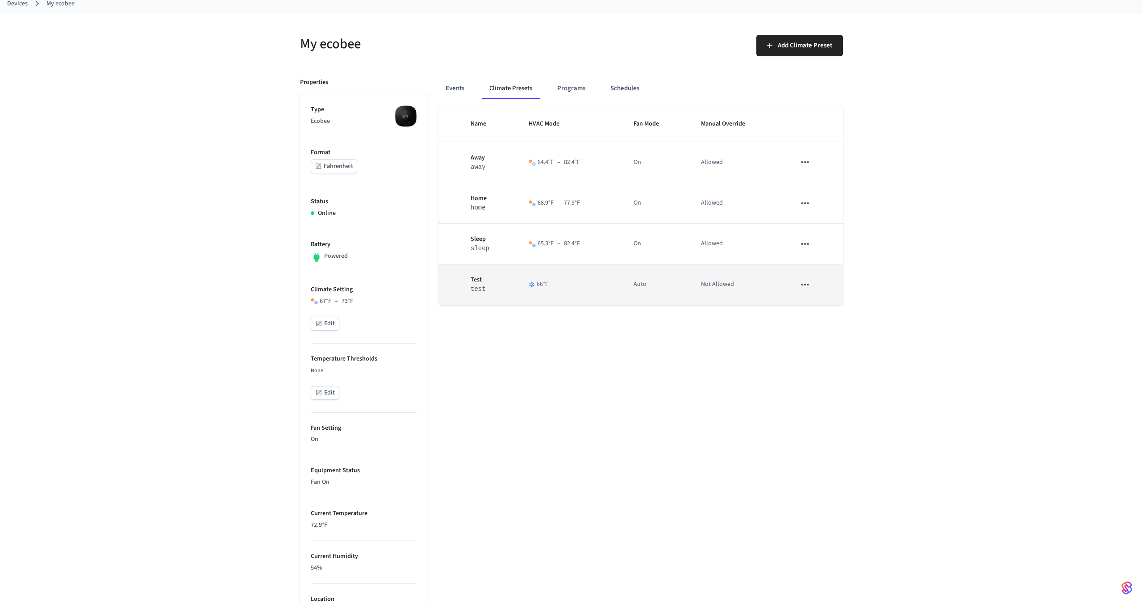
click at [813, 284] on button "sticky table" at bounding box center [805, 284] width 19 height 19
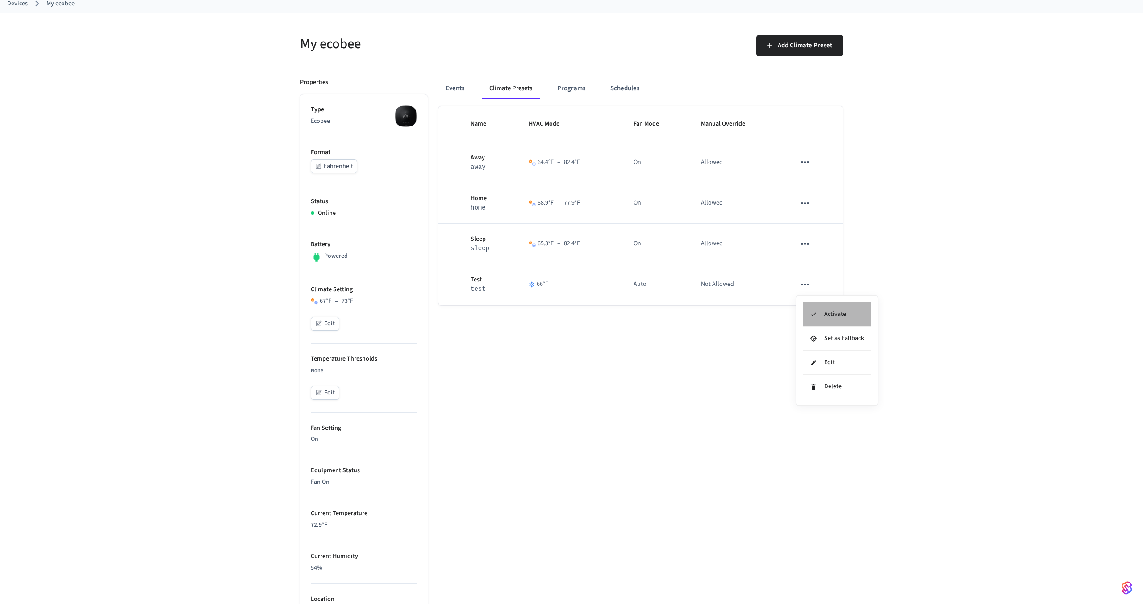
click at [825, 305] on li "Activate" at bounding box center [837, 314] width 68 height 24
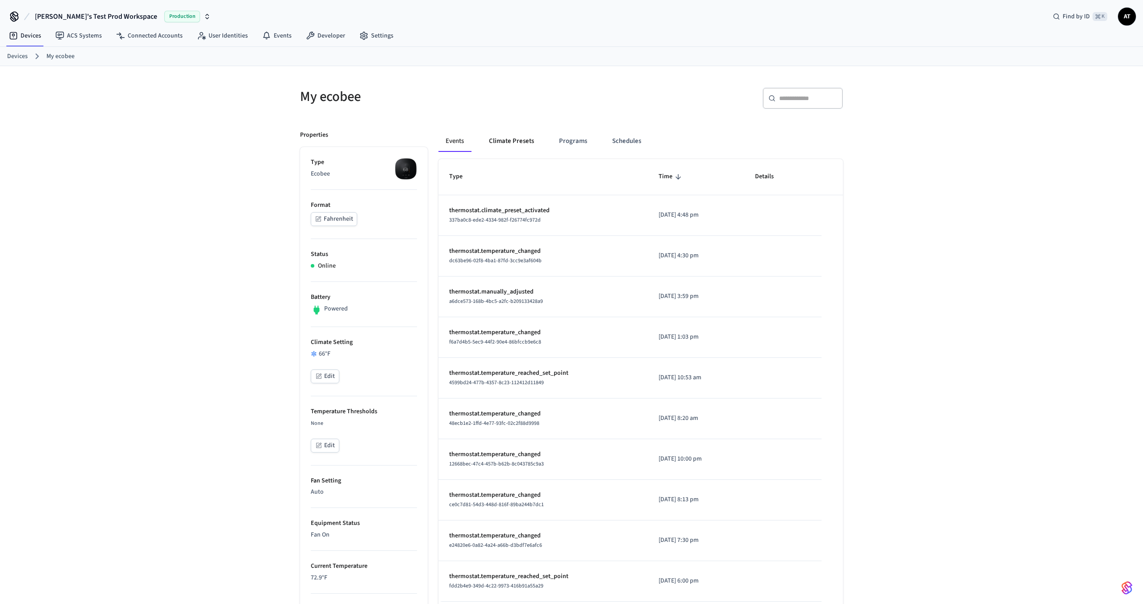
click at [514, 140] on button "Climate Presets" at bounding box center [511, 140] width 59 height 21
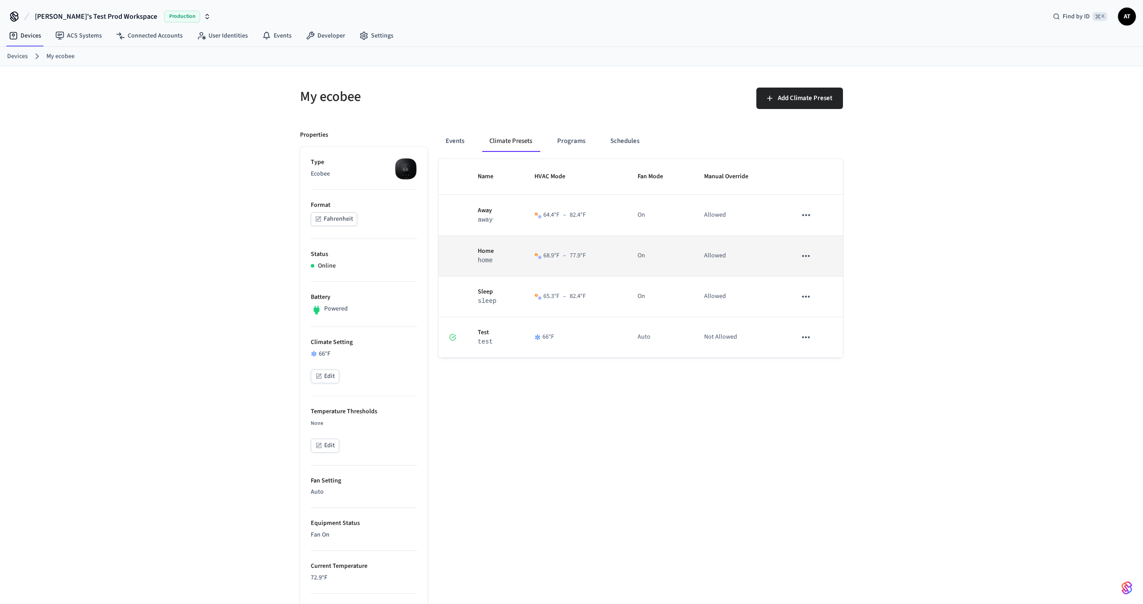
click at [810, 257] on icon "sticky table" at bounding box center [806, 256] width 12 height 12
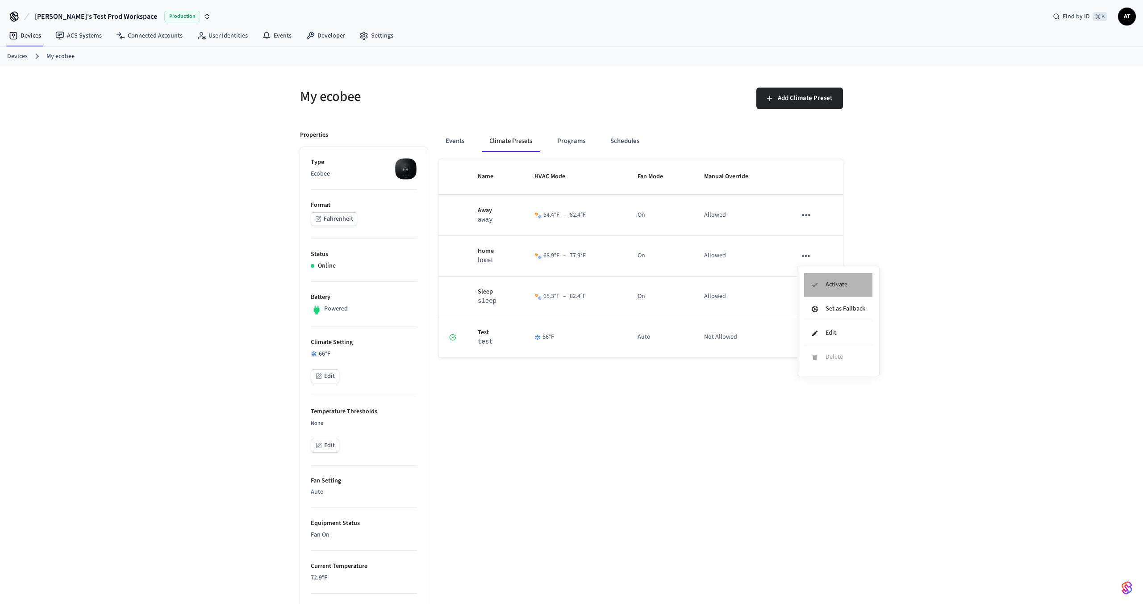
click at [836, 291] on li "Activate" at bounding box center [838, 285] width 68 height 24
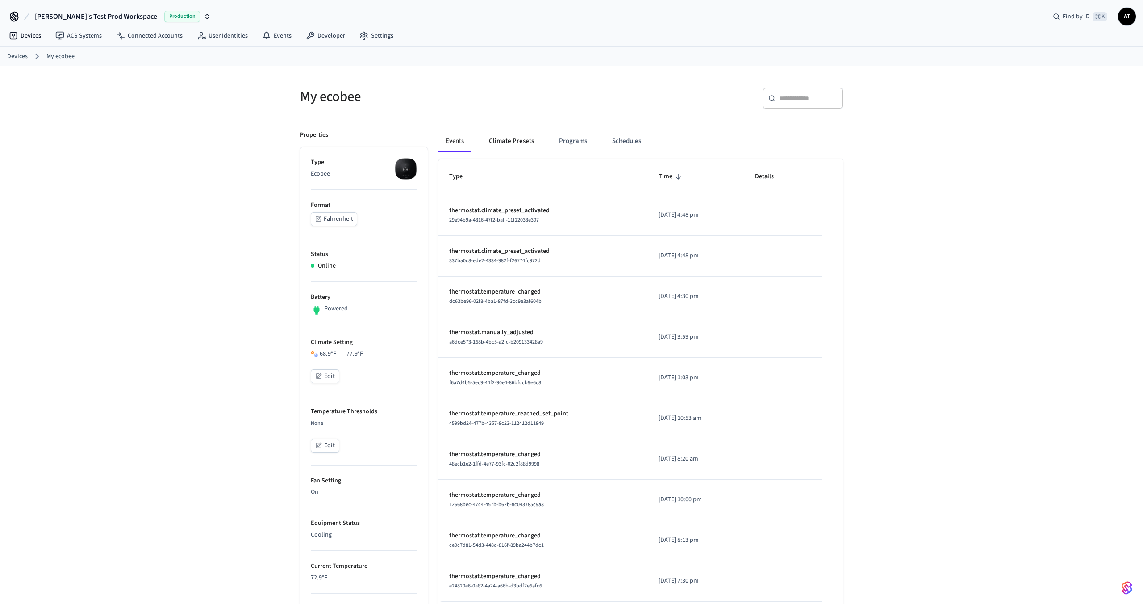
click at [521, 136] on button "Climate Presets" at bounding box center [511, 140] width 59 height 21
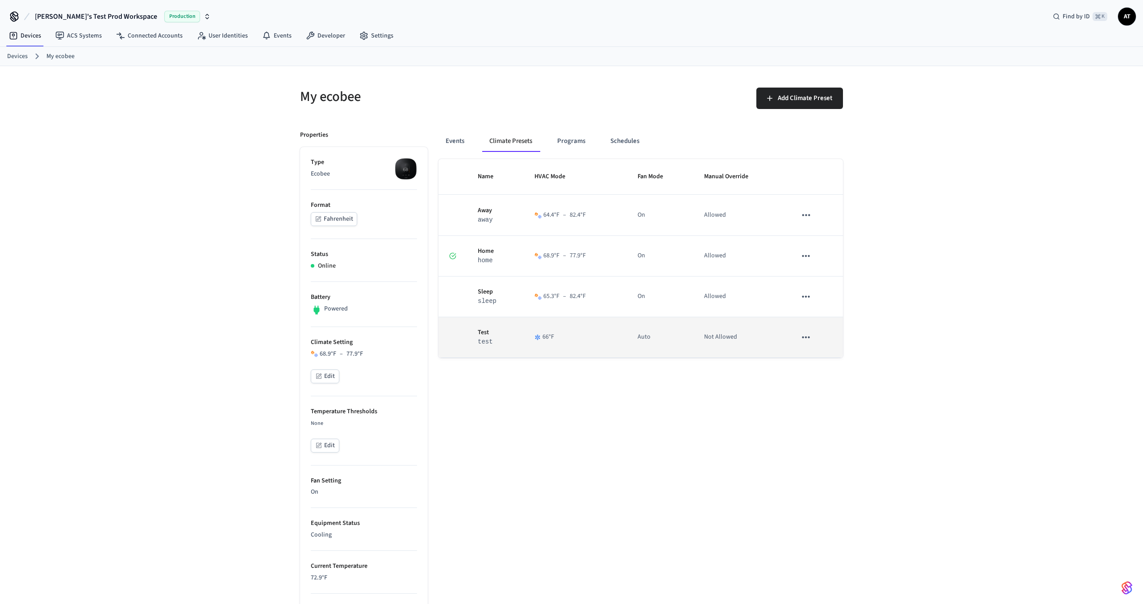
click at [808, 338] on icon "sticky table" at bounding box center [807, 337] width 8 height 2
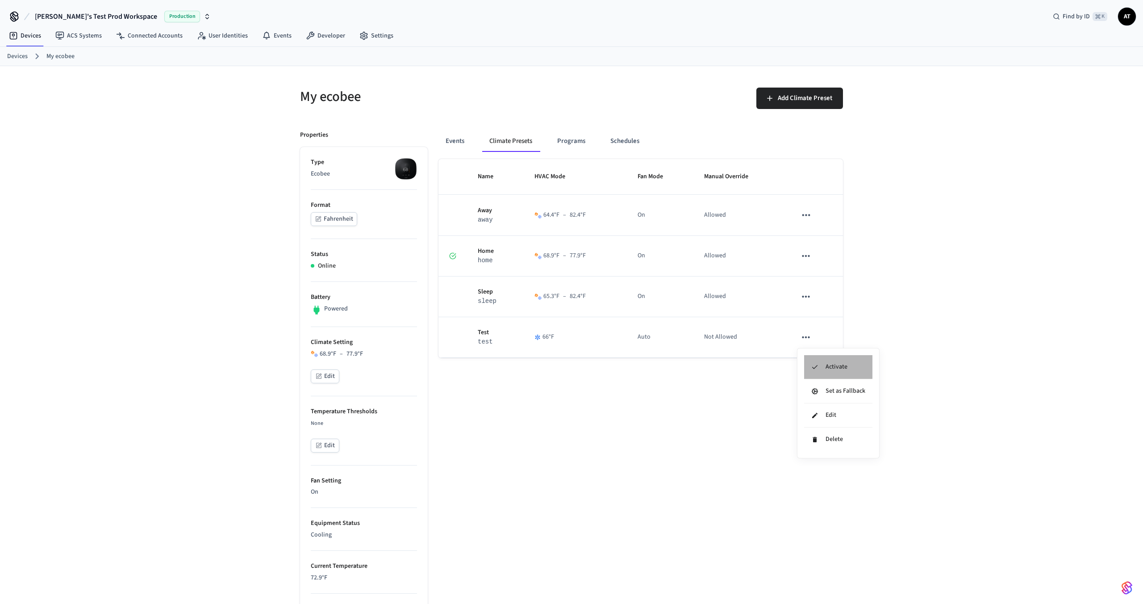
click at [819, 360] on li "Activate" at bounding box center [838, 367] width 68 height 24
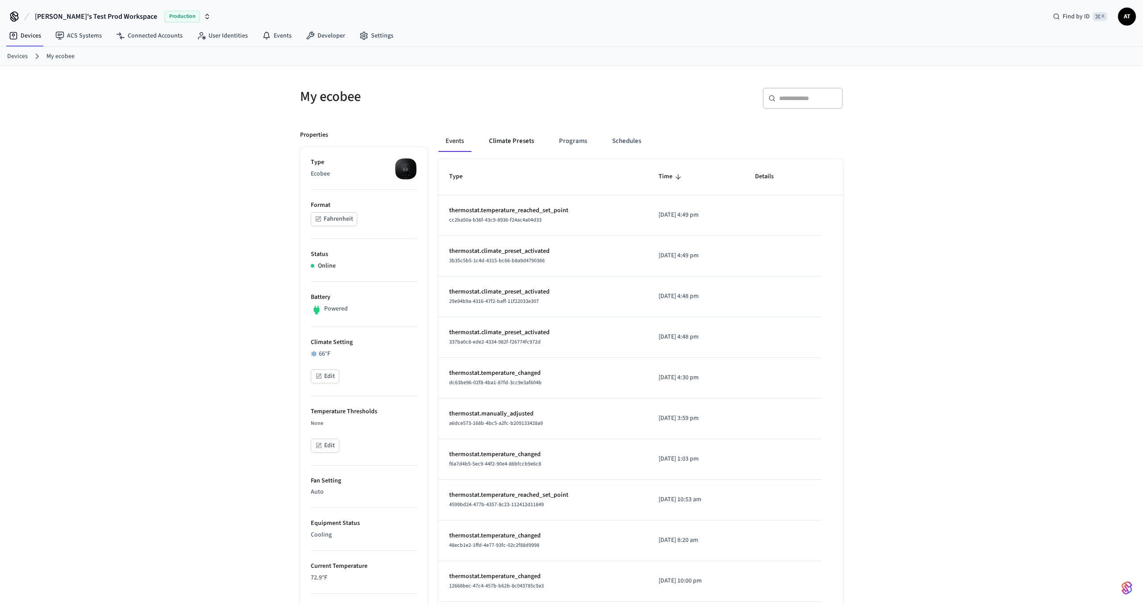
click at [503, 145] on button "Climate Presets" at bounding box center [511, 140] width 59 height 21
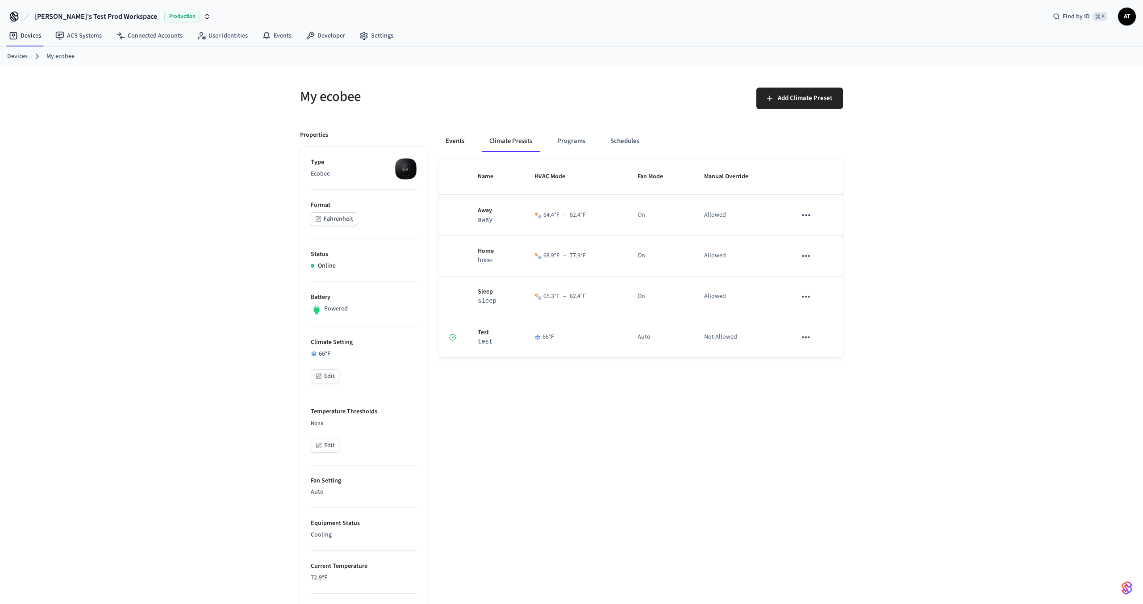
click at [441, 137] on button "Events" at bounding box center [455, 140] width 33 height 21
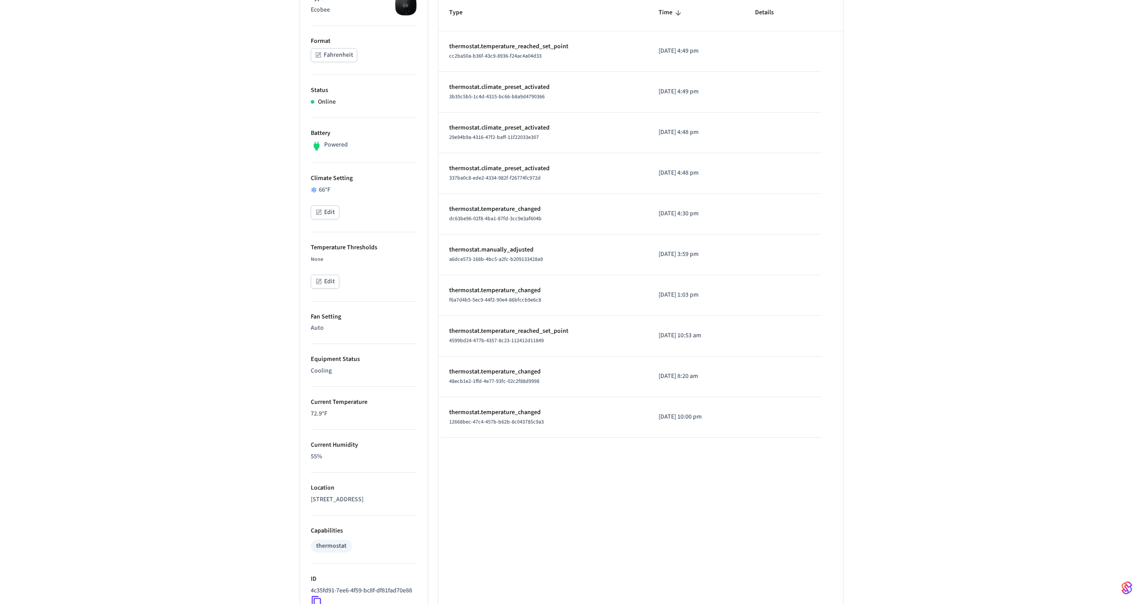
scroll to position [167, 0]
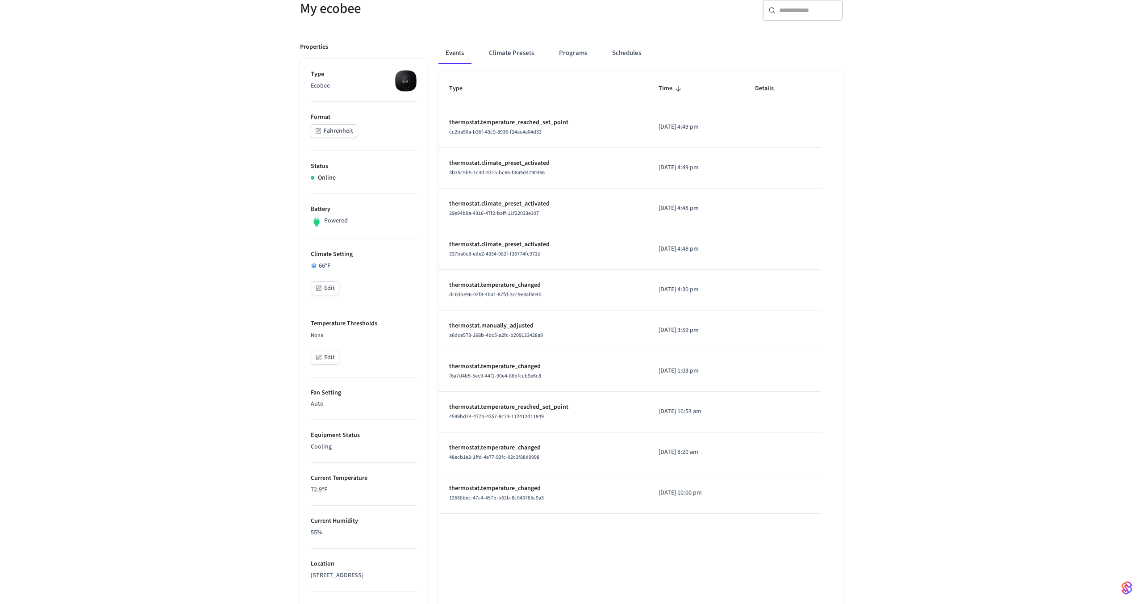
scroll to position [107, 0]
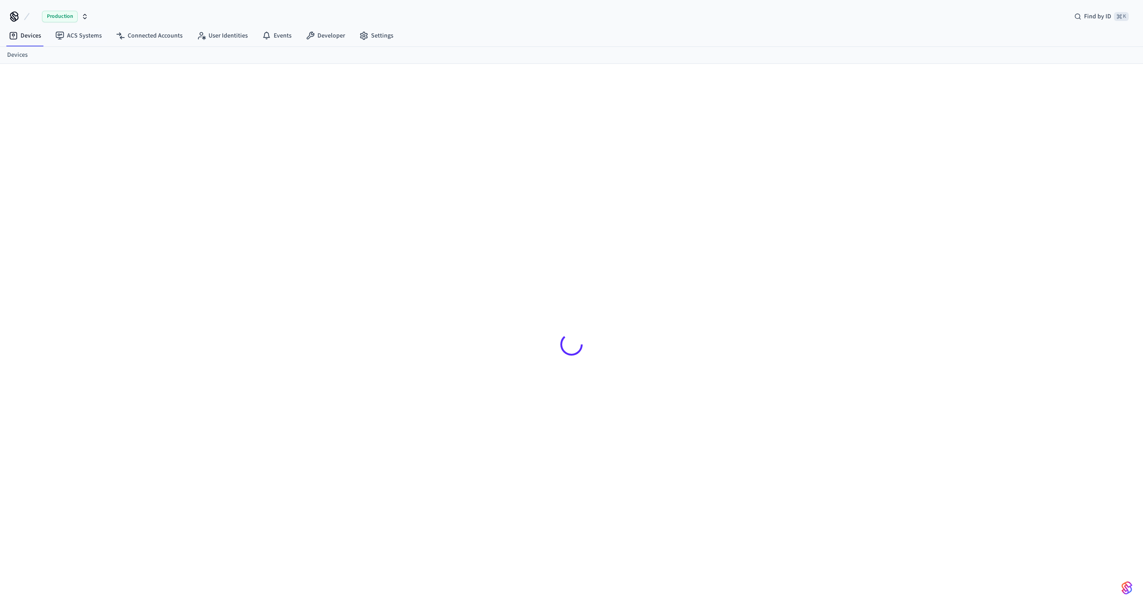
scroll to position [12, 0]
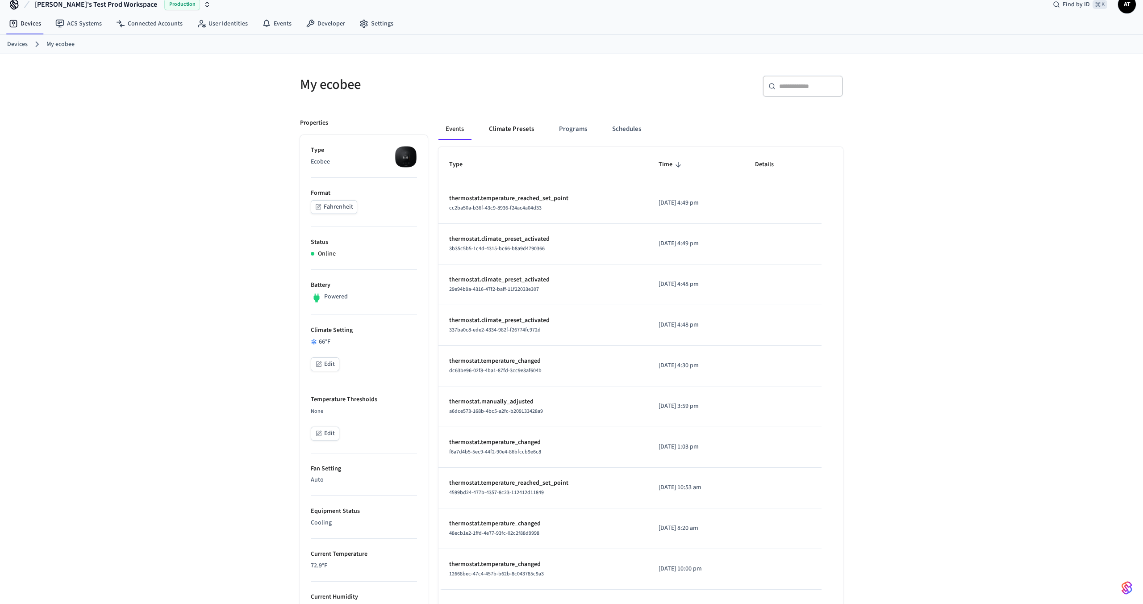
click at [509, 123] on button "Climate Presets" at bounding box center [511, 128] width 59 height 21
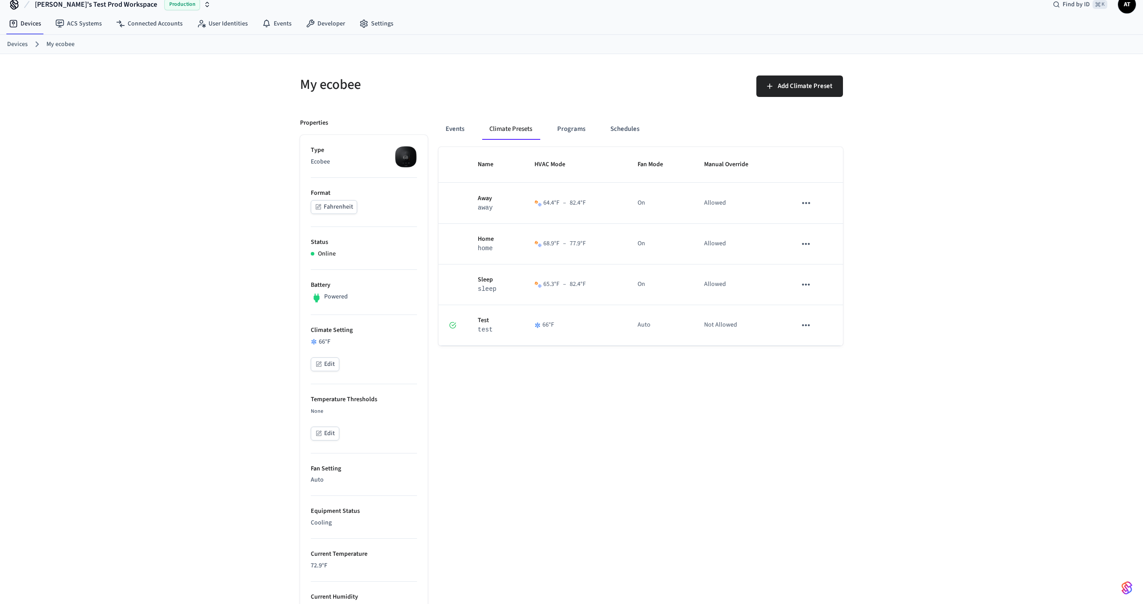
click at [64, 42] on link "My ecobee" at bounding box center [60, 44] width 28 height 9
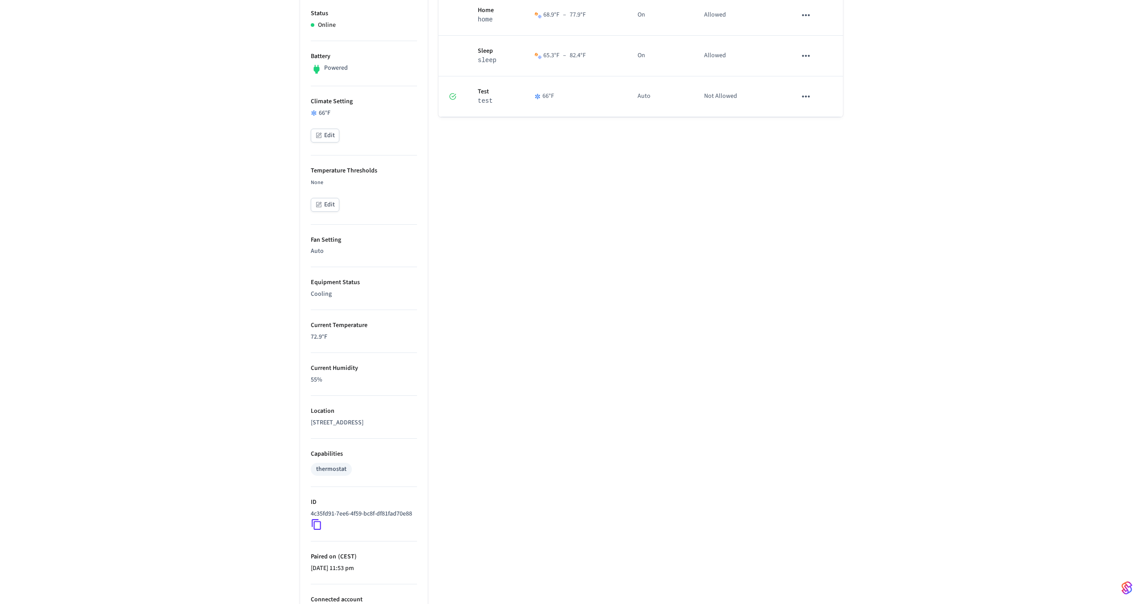
scroll to position [282, 0]
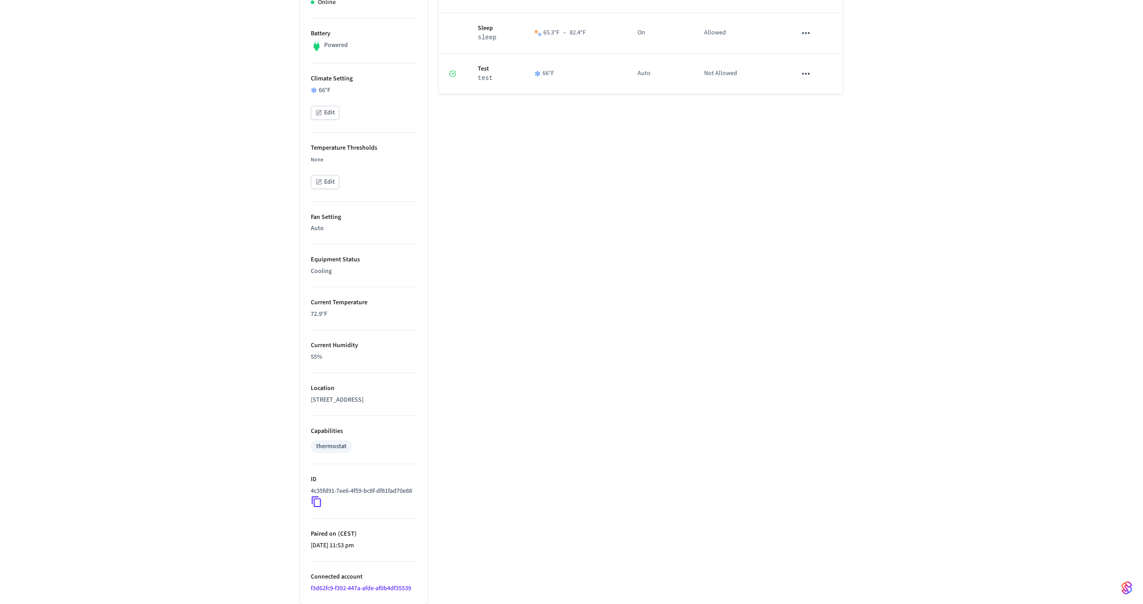
click at [321, 498] on icon at bounding box center [316, 501] width 9 height 11
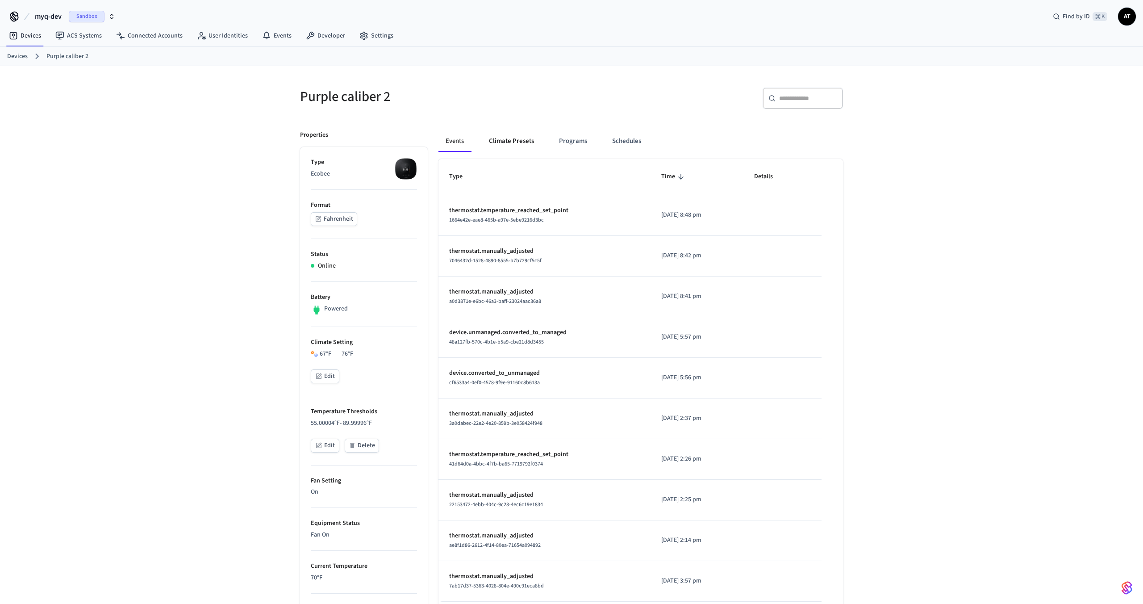
click at [500, 137] on button "Climate Presets" at bounding box center [511, 140] width 59 height 21
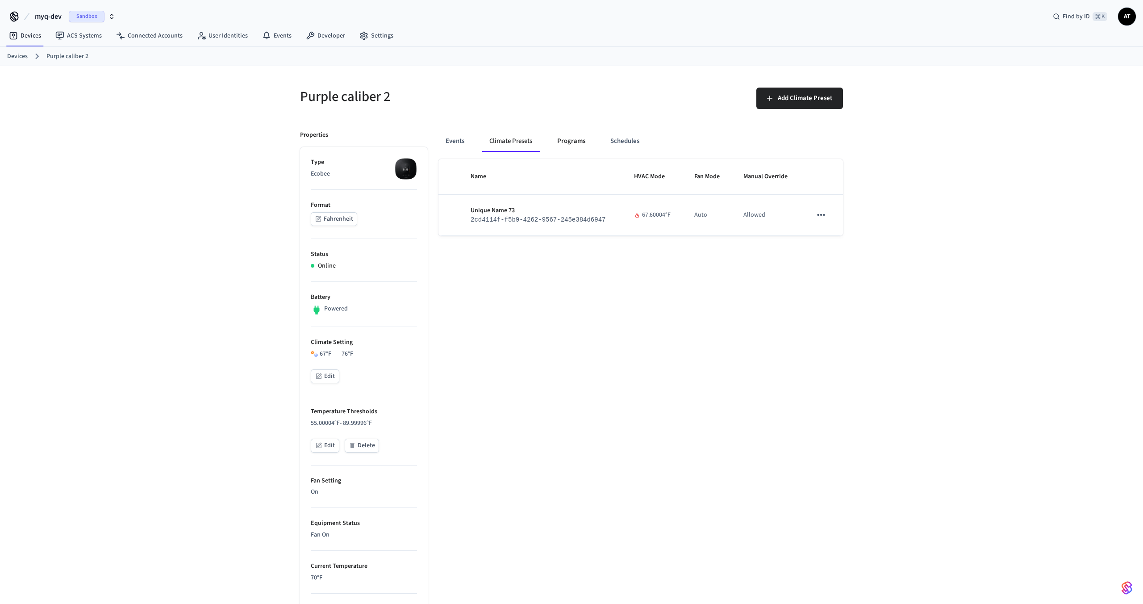
click at [567, 136] on button "Programs" at bounding box center [571, 140] width 42 height 21
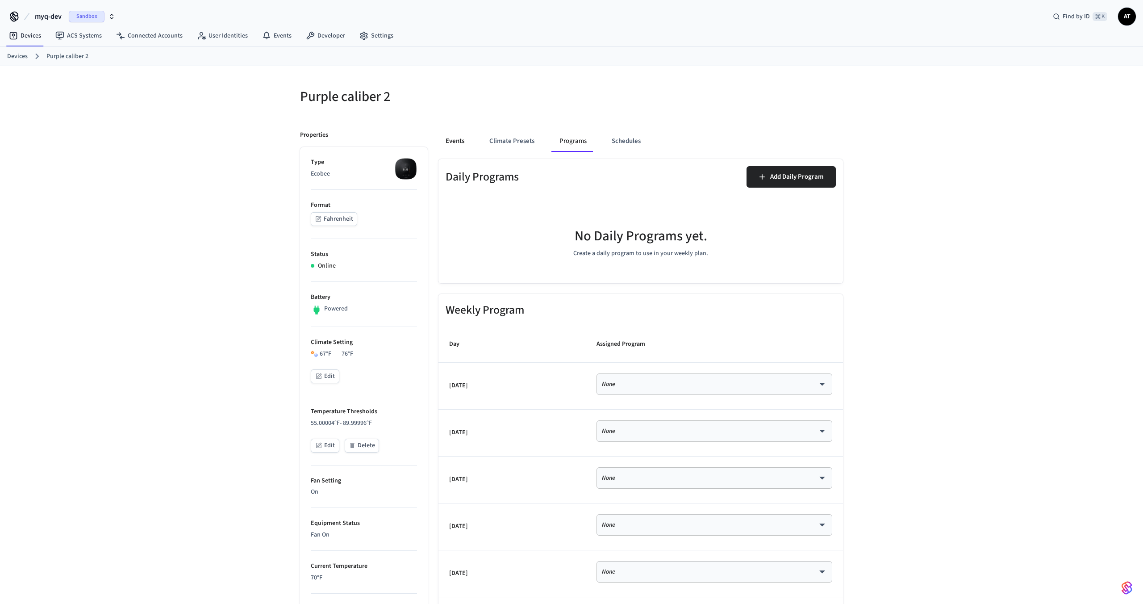
click at [456, 145] on button "Events" at bounding box center [455, 140] width 33 height 21
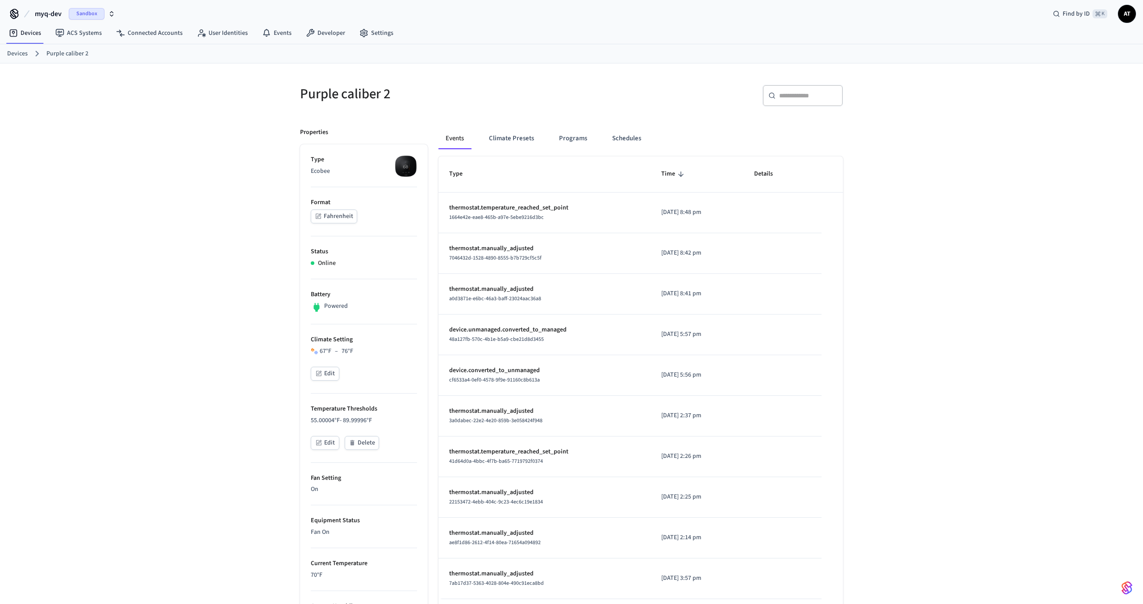
scroll to position [1, 0]
click at [512, 135] on button "Climate Presets" at bounding box center [511, 140] width 59 height 21
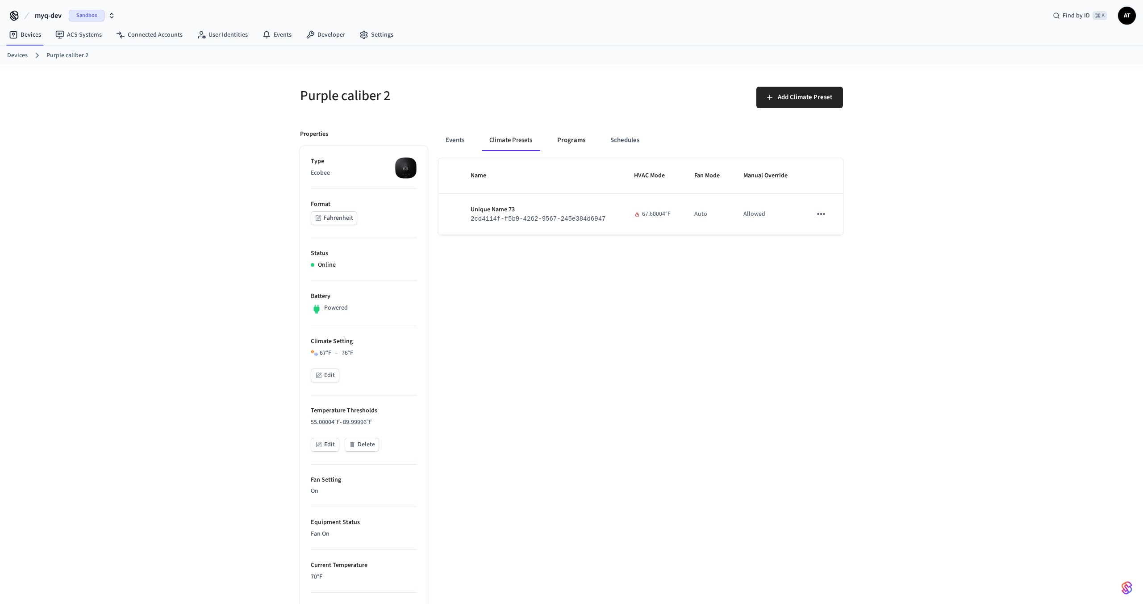
click at [576, 138] on button "Programs" at bounding box center [571, 140] width 42 height 21
